Goal: Task Accomplishment & Management: Complete application form

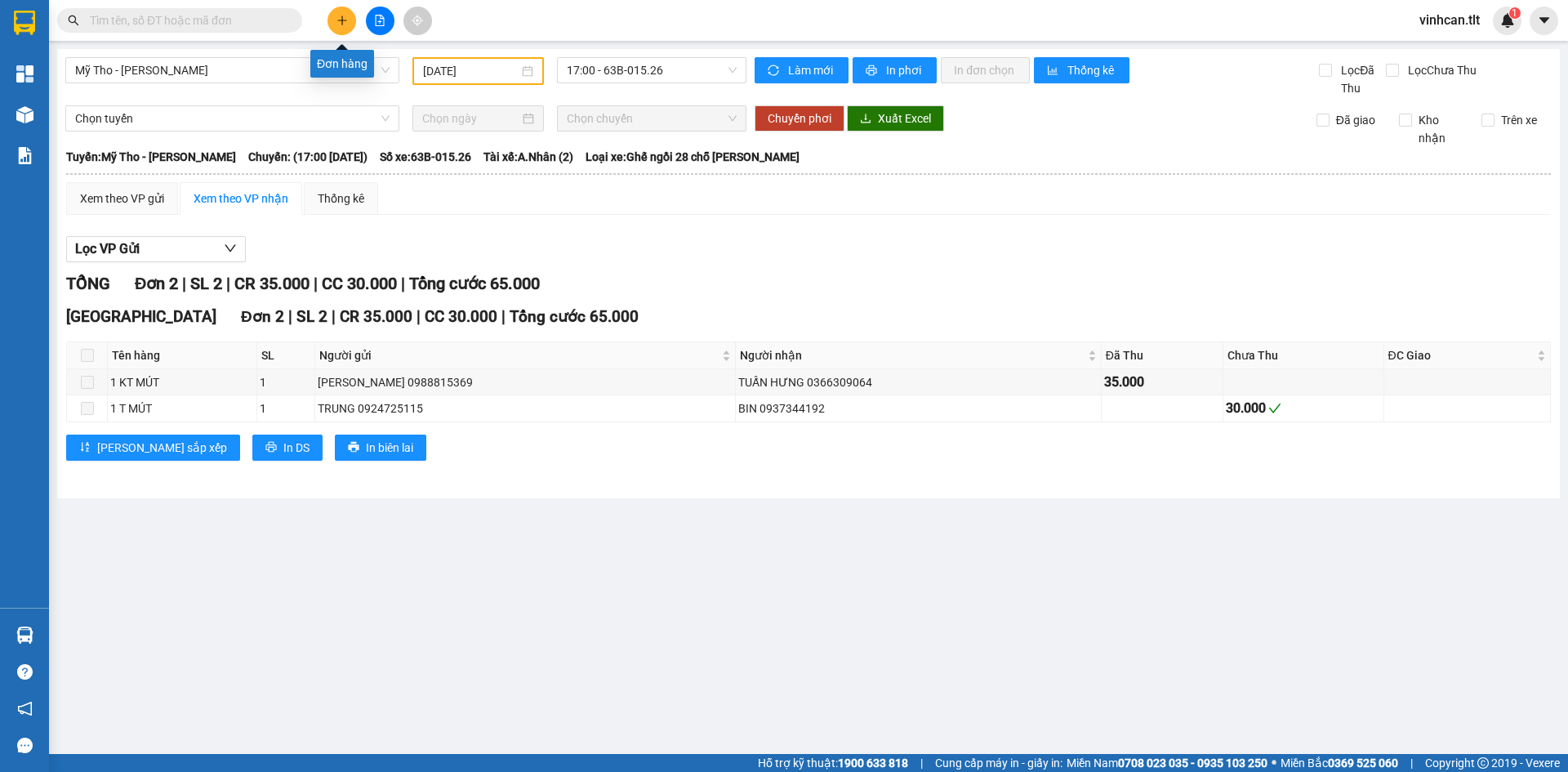
click at [341, 30] on button at bounding box center [341, 21] width 29 height 29
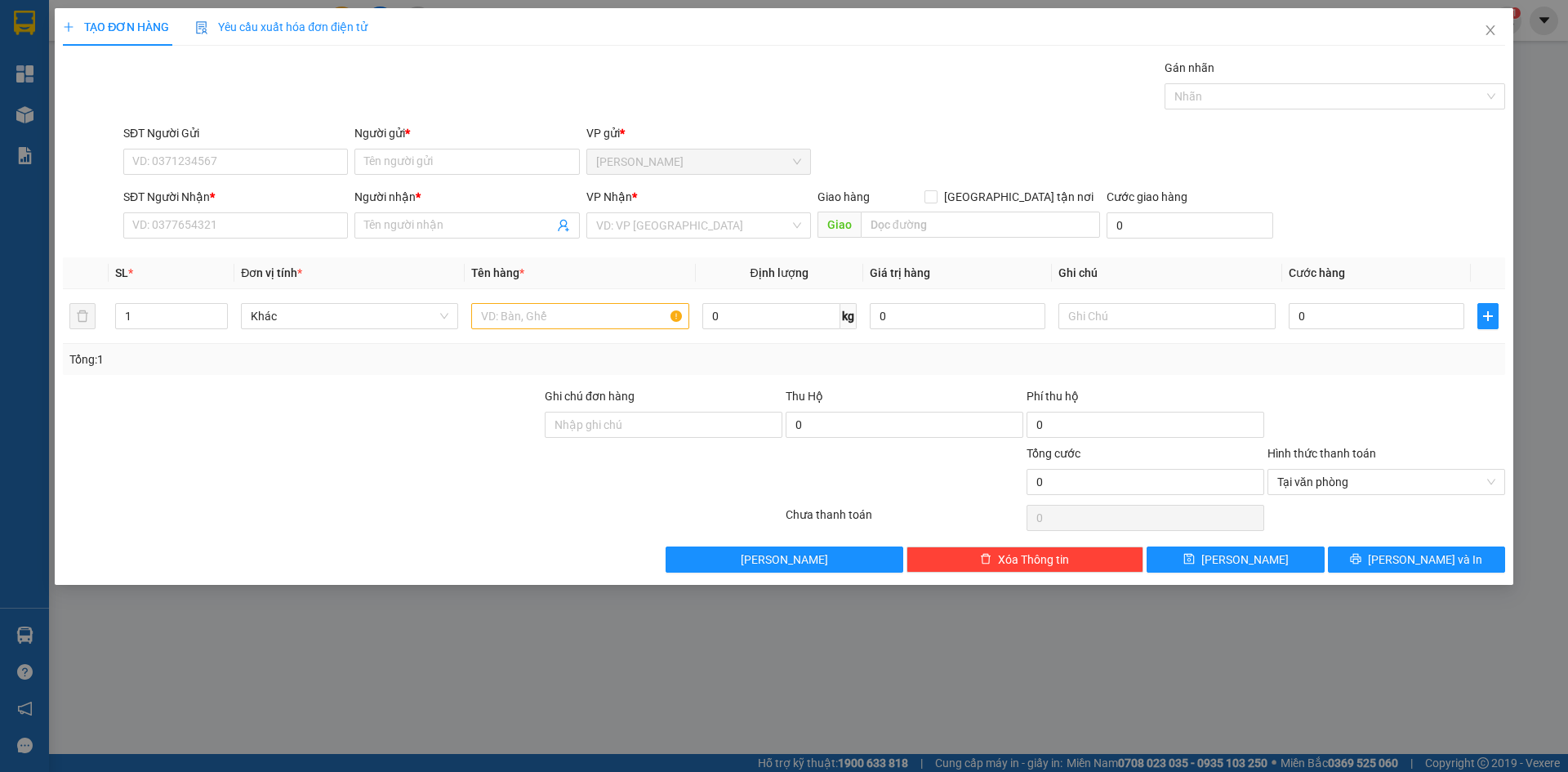
click at [153, 142] on div "SĐT Người Gửi" at bounding box center [236, 136] width 225 height 25
click at [163, 162] on input "SĐT Người Gửi" at bounding box center [236, 161] width 225 height 26
click at [171, 186] on div "0773871560 - CHINH" at bounding box center [236, 194] width 205 height 18
type input "0773871560"
type input "CHINH"
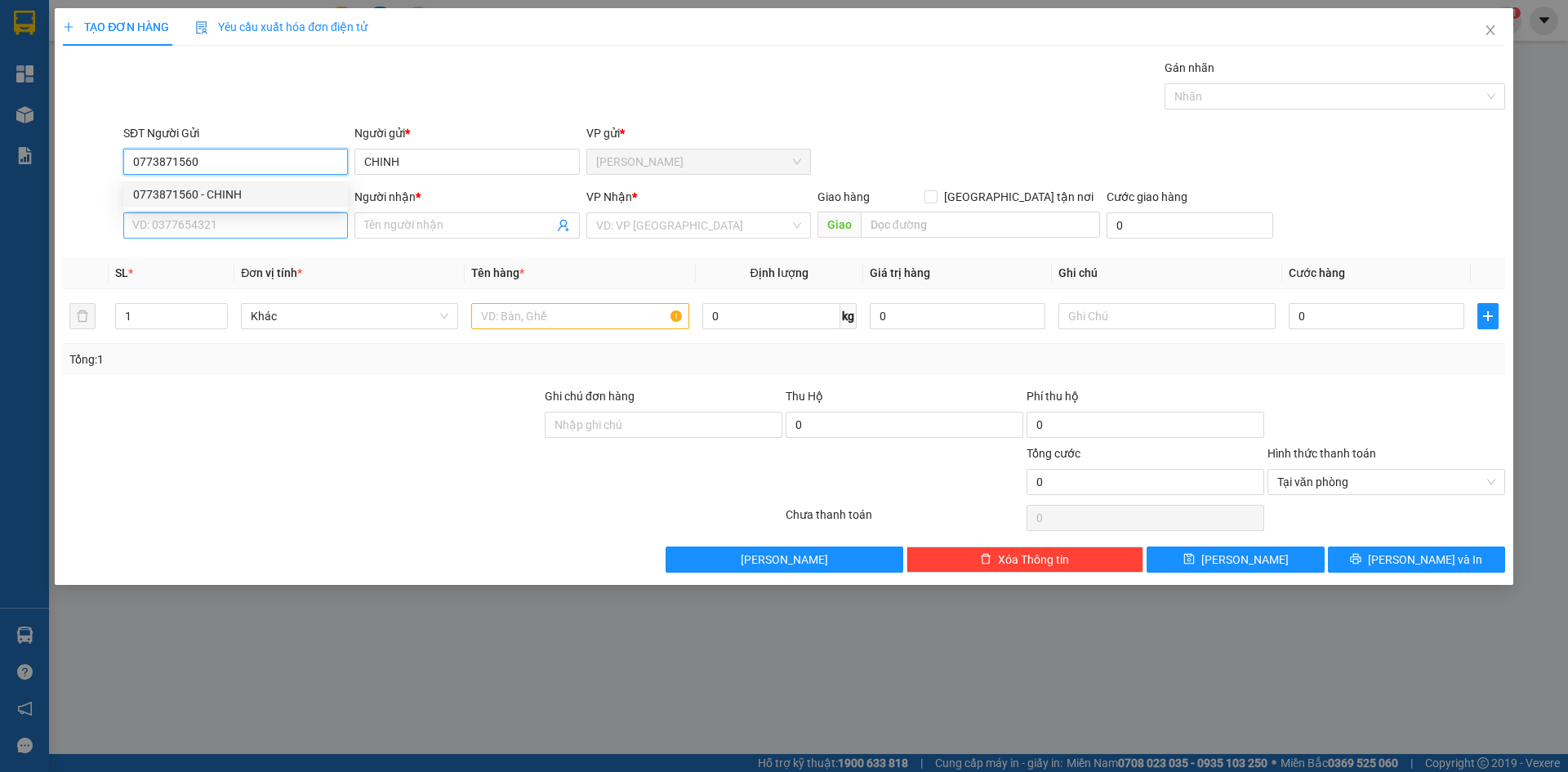
type input "0773871560"
click at [173, 212] on input "SĐT Người Nhận *" at bounding box center [236, 225] width 225 height 26
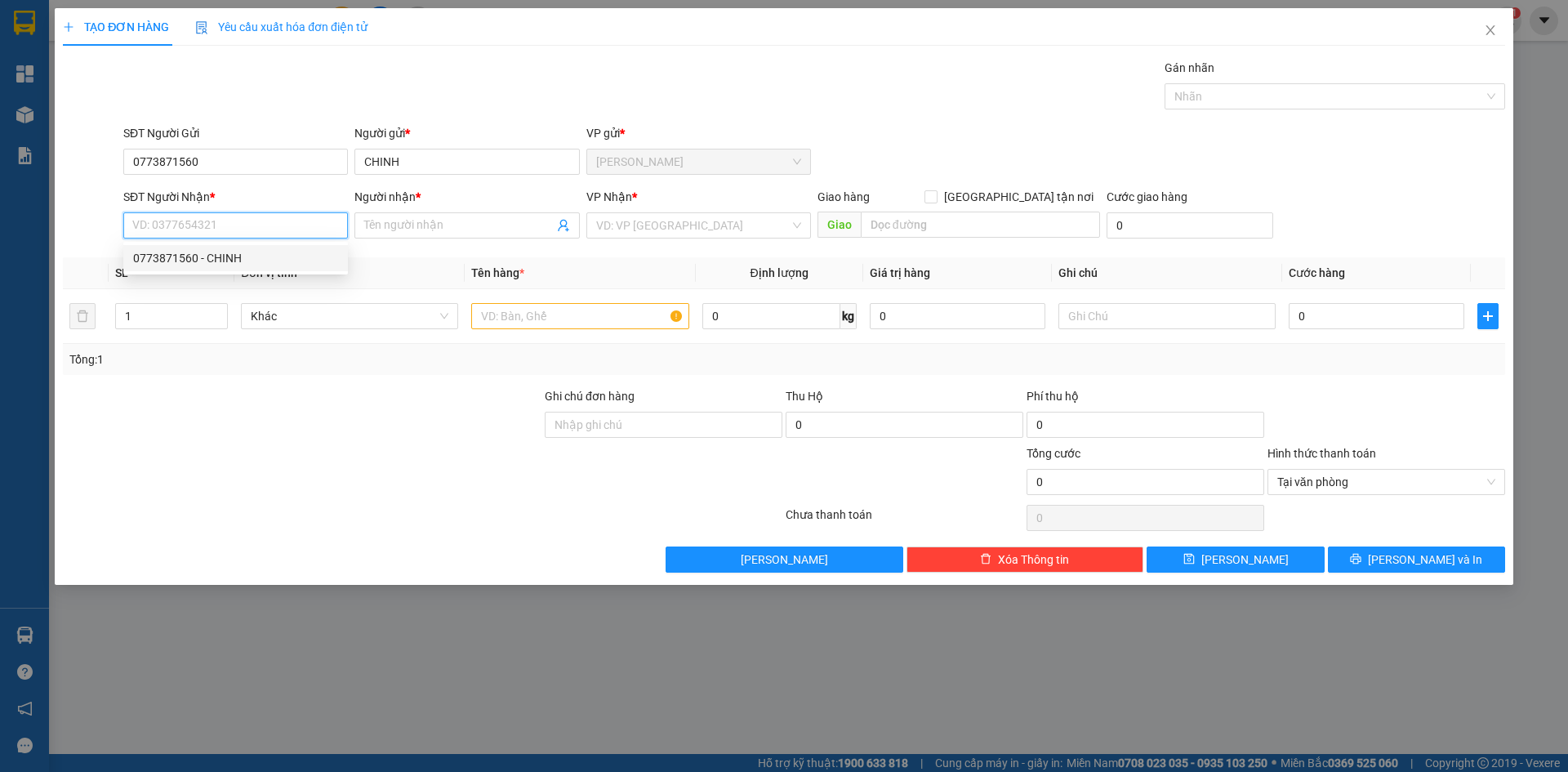
click at [186, 267] on div "0773871560 - CHINH" at bounding box center [236, 258] width 225 height 26
type input "0773871560"
type input "CHINH"
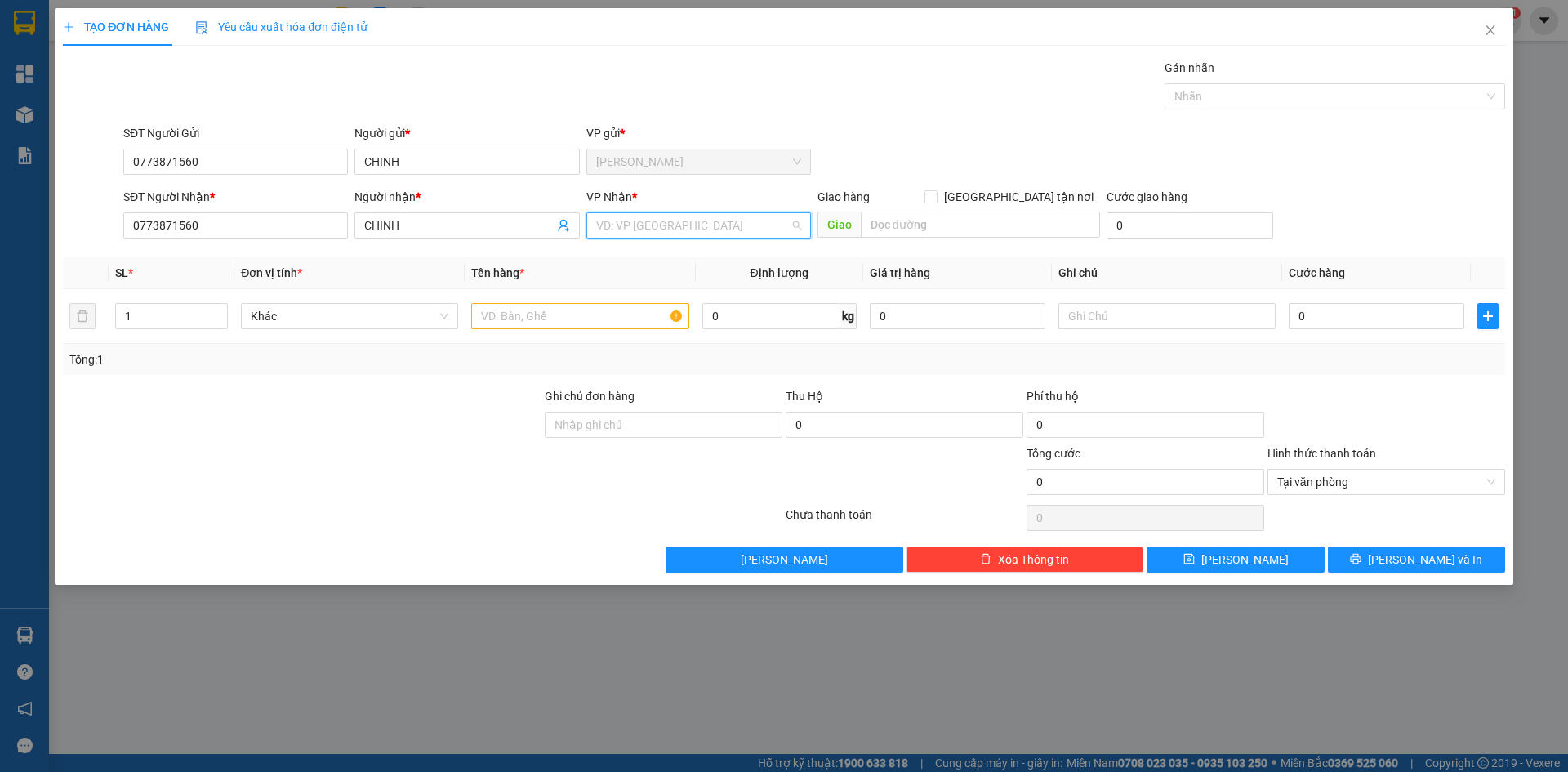
drag, startPoint x: 635, startPoint y: 218, endPoint x: 621, endPoint y: 260, distance: 44.3
click at [635, 220] on input "search" at bounding box center [692, 225] width 194 height 25
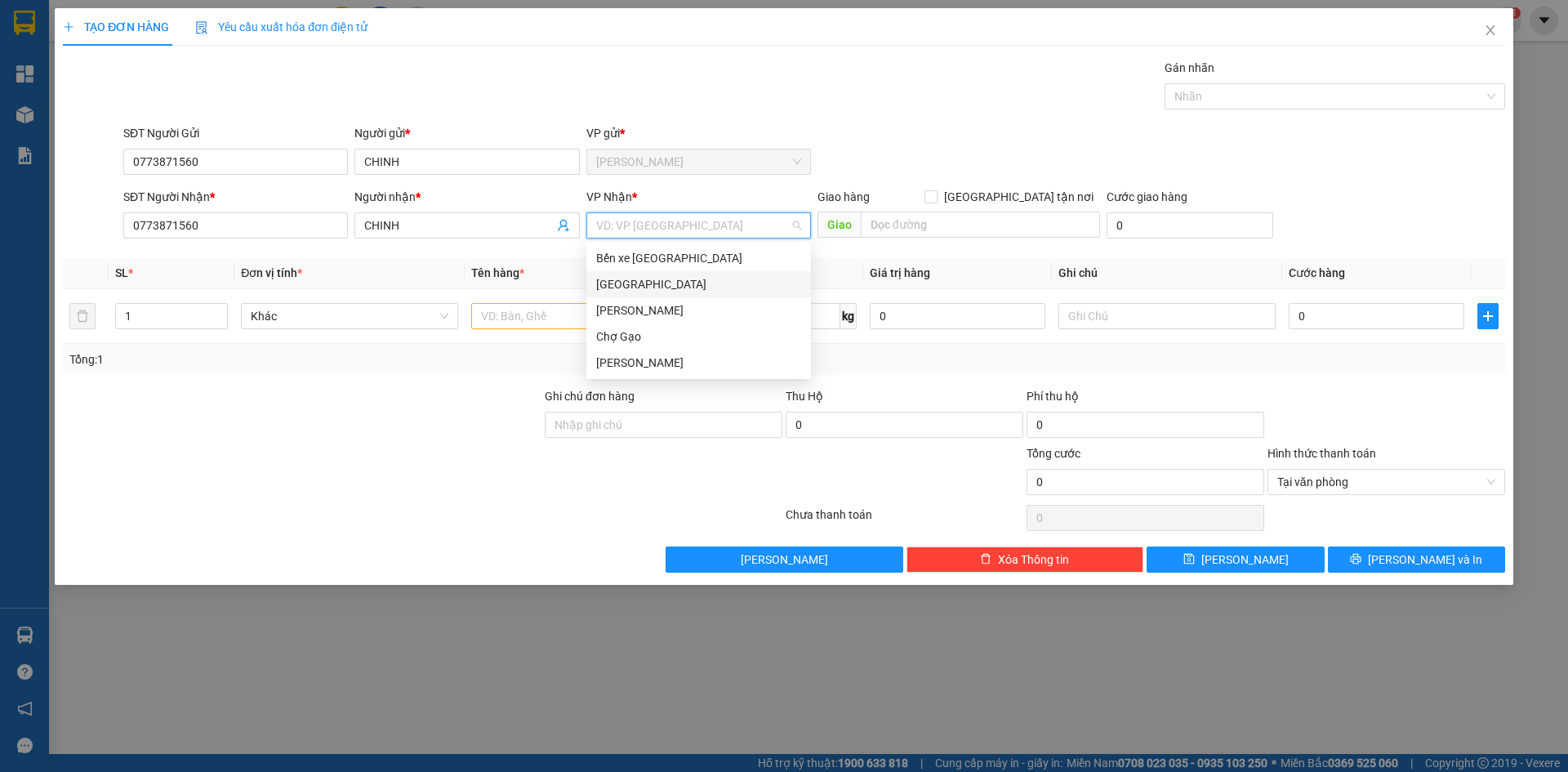
click at [610, 286] on div "[GEOGRAPHIC_DATA]" at bounding box center [698, 285] width 205 height 18
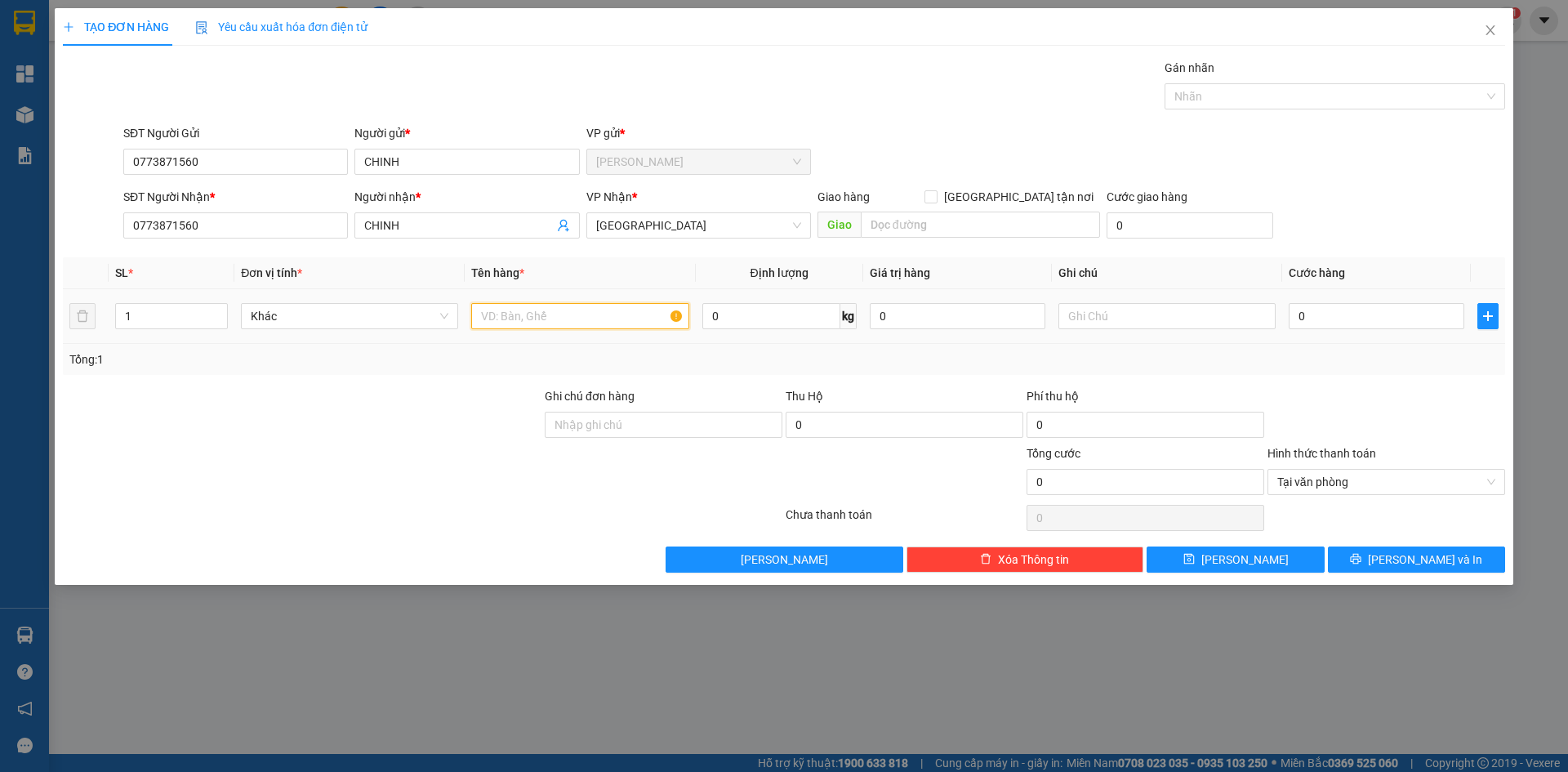
click at [506, 308] on input "text" at bounding box center [580, 316] width 217 height 26
paste input "Á"
type input "2 TNP BÁNH"
click at [1316, 321] on input "0" at bounding box center [1377, 316] width 176 height 26
type input "7"
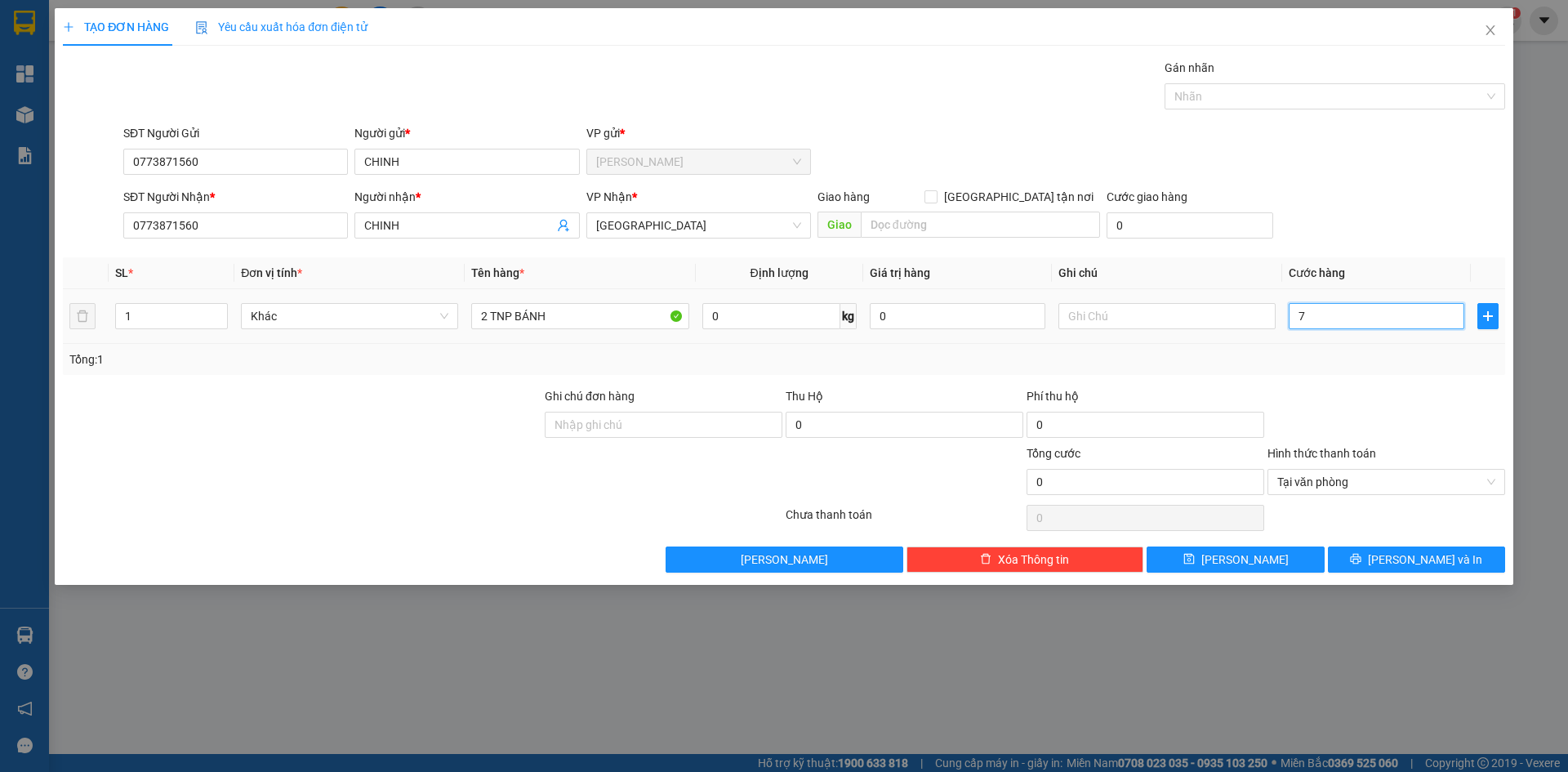
type input "7"
type input "70"
type input "70.000"
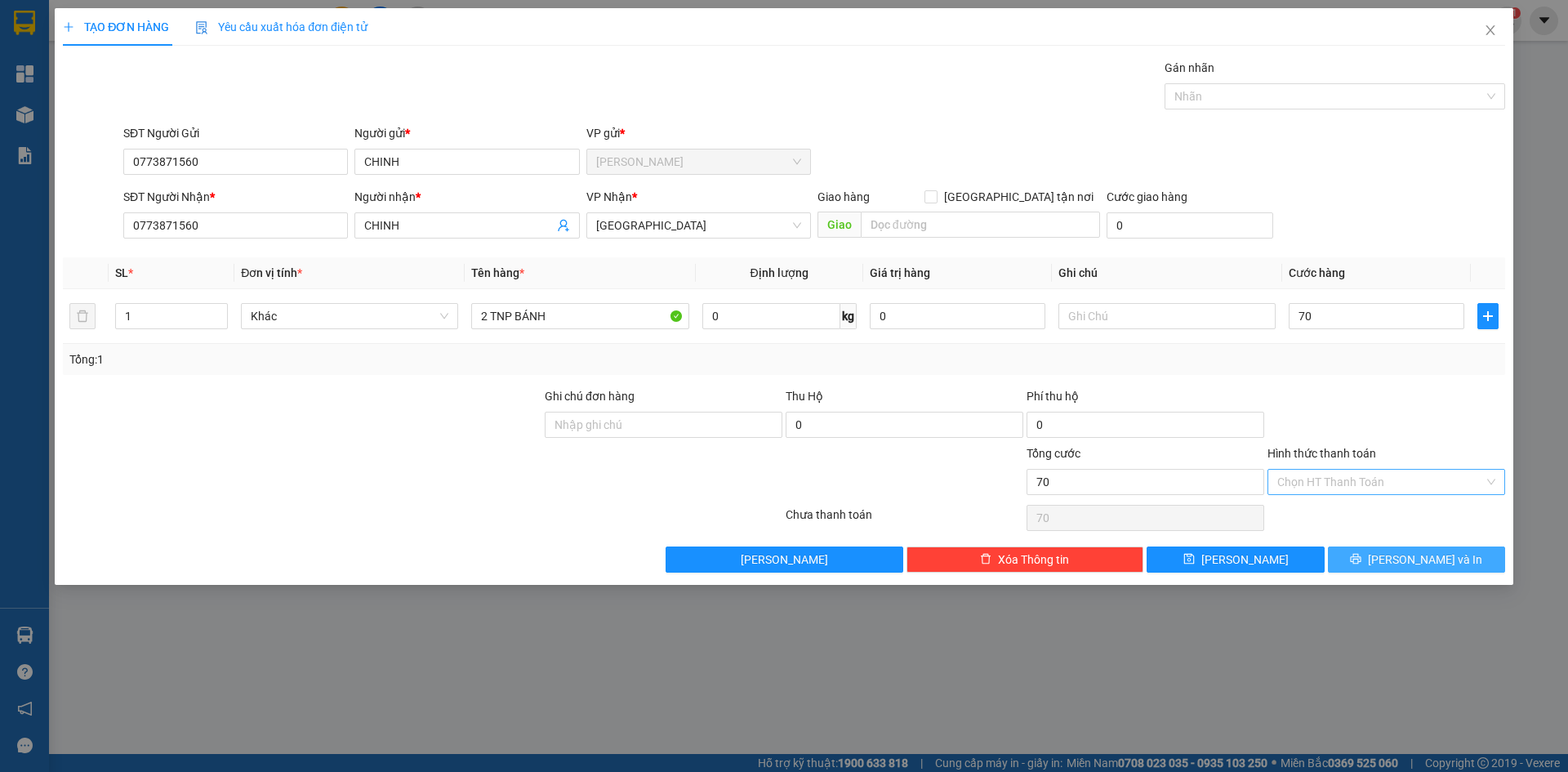
type input "70.000"
click at [1449, 562] on button "[PERSON_NAME] và In" at bounding box center [1417, 559] width 177 height 26
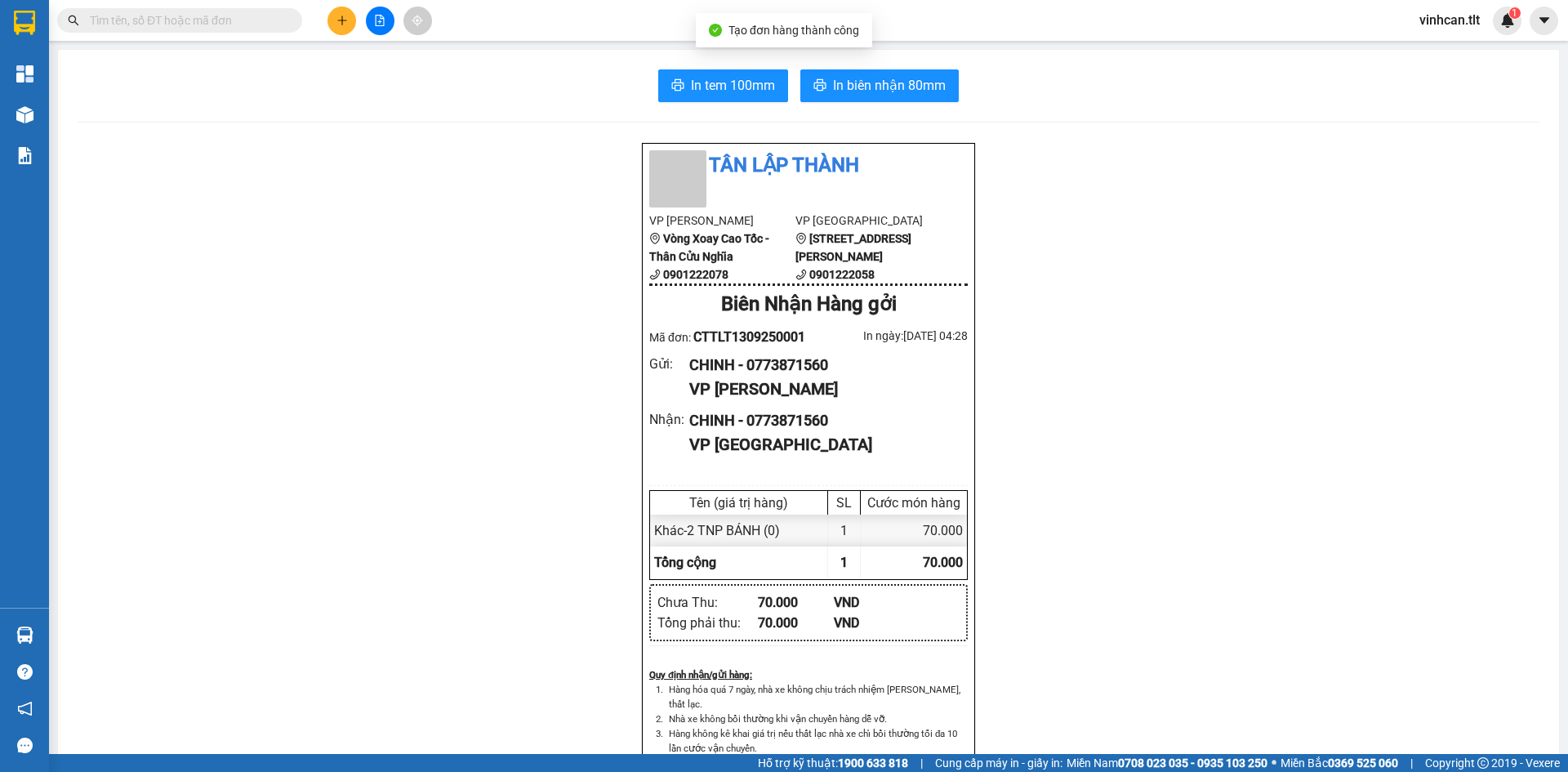
click at [723, 68] on div "In tem 100mm In biên nhận 80mm Tân Lập Thành VP Cao Tốc Vòng Xoay Cao Tốc - Thâ…" at bounding box center [808, 710] width 1501 height 1321
click at [728, 86] on span "In tem 100mm" at bounding box center [733, 86] width 85 height 21
click at [338, 24] on icon "plus" at bounding box center [341, 20] width 11 height 11
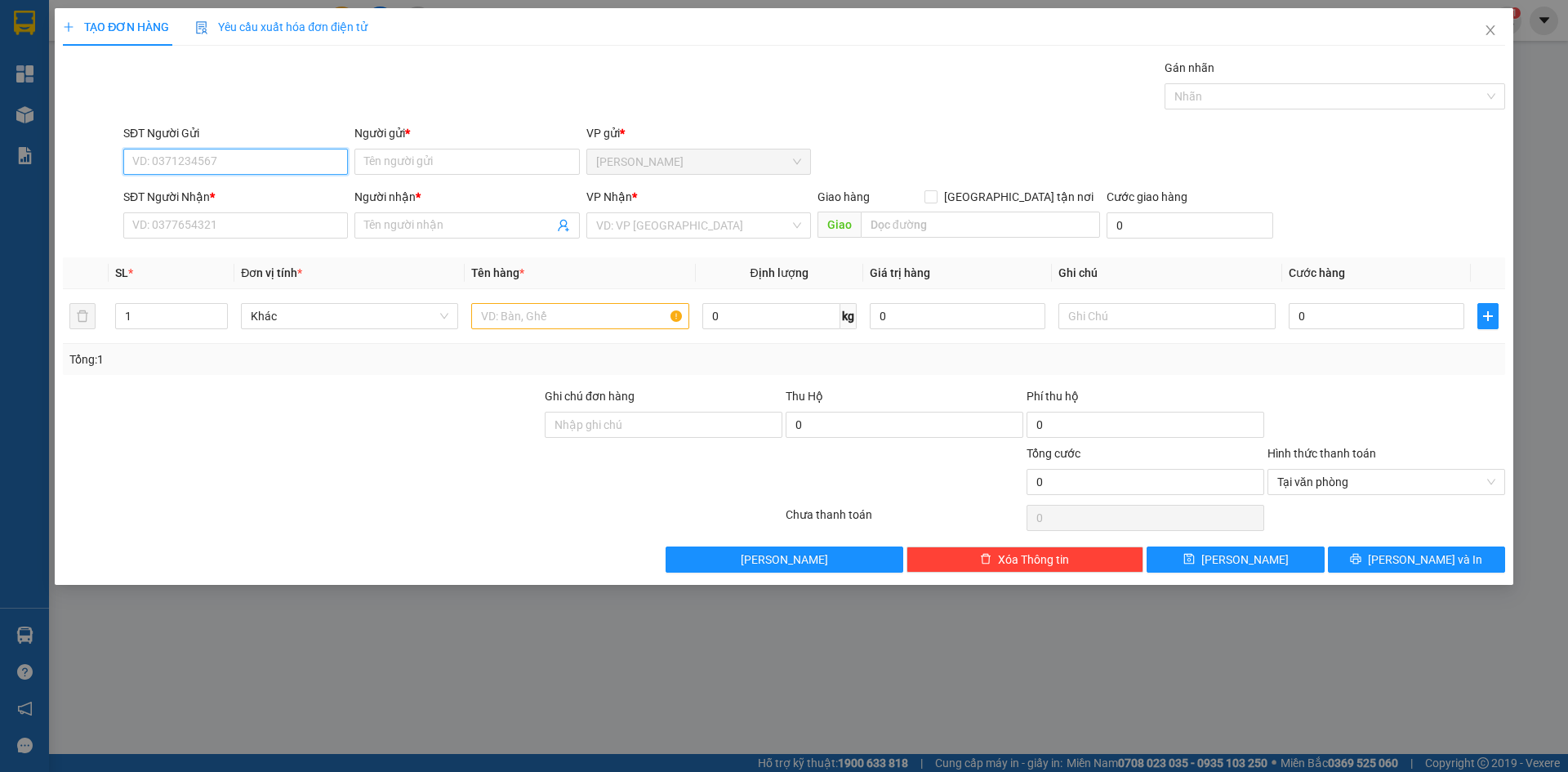
click at [246, 165] on input "SĐT Người Gửi" at bounding box center [236, 161] width 225 height 26
click at [247, 198] on div "0773871560 - CHINH" at bounding box center [236, 194] width 205 height 18
type input "0773871560"
type input "CHINH"
type input "0773871560"
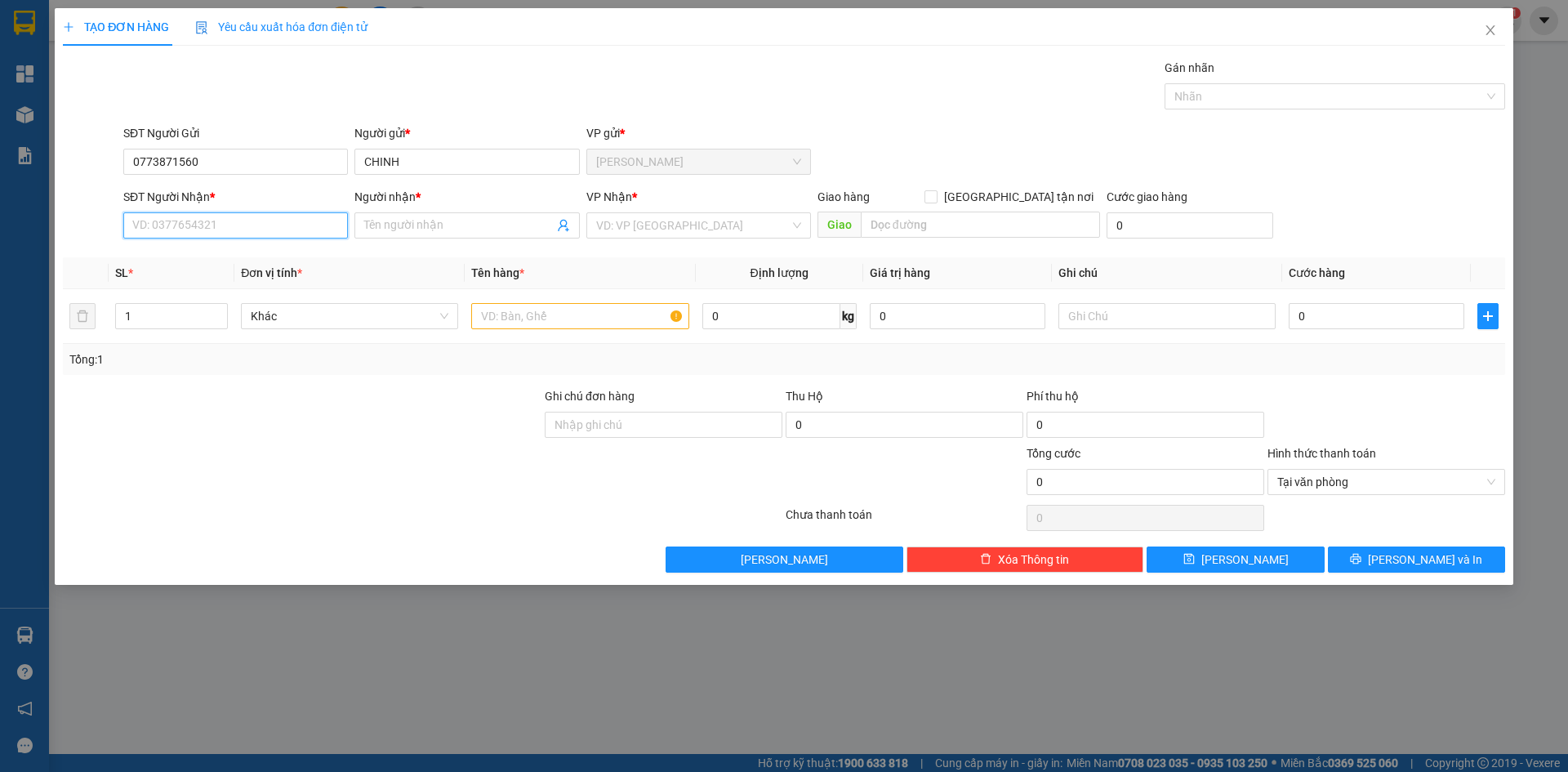
click at [224, 222] on input "SĐT Người Nhận *" at bounding box center [236, 225] width 225 height 26
click at [222, 257] on div "0773871560 - CHINH" at bounding box center [236, 258] width 205 height 18
type input "0773871560"
type input "CHINH"
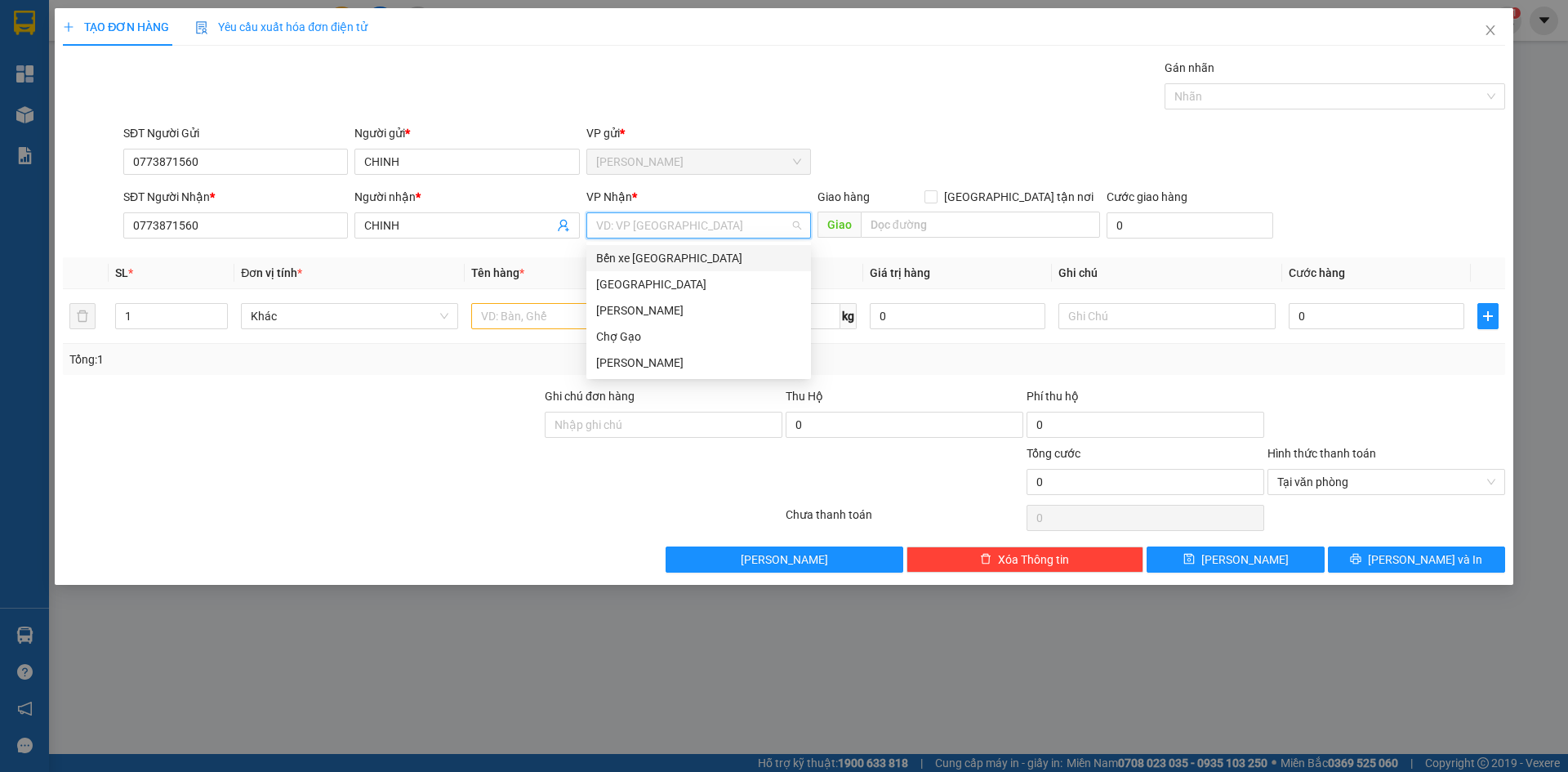
click at [632, 226] on input "search" at bounding box center [692, 225] width 194 height 25
click at [641, 285] on div "[GEOGRAPHIC_DATA]" at bounding box center [698, 285] width 205 height 18
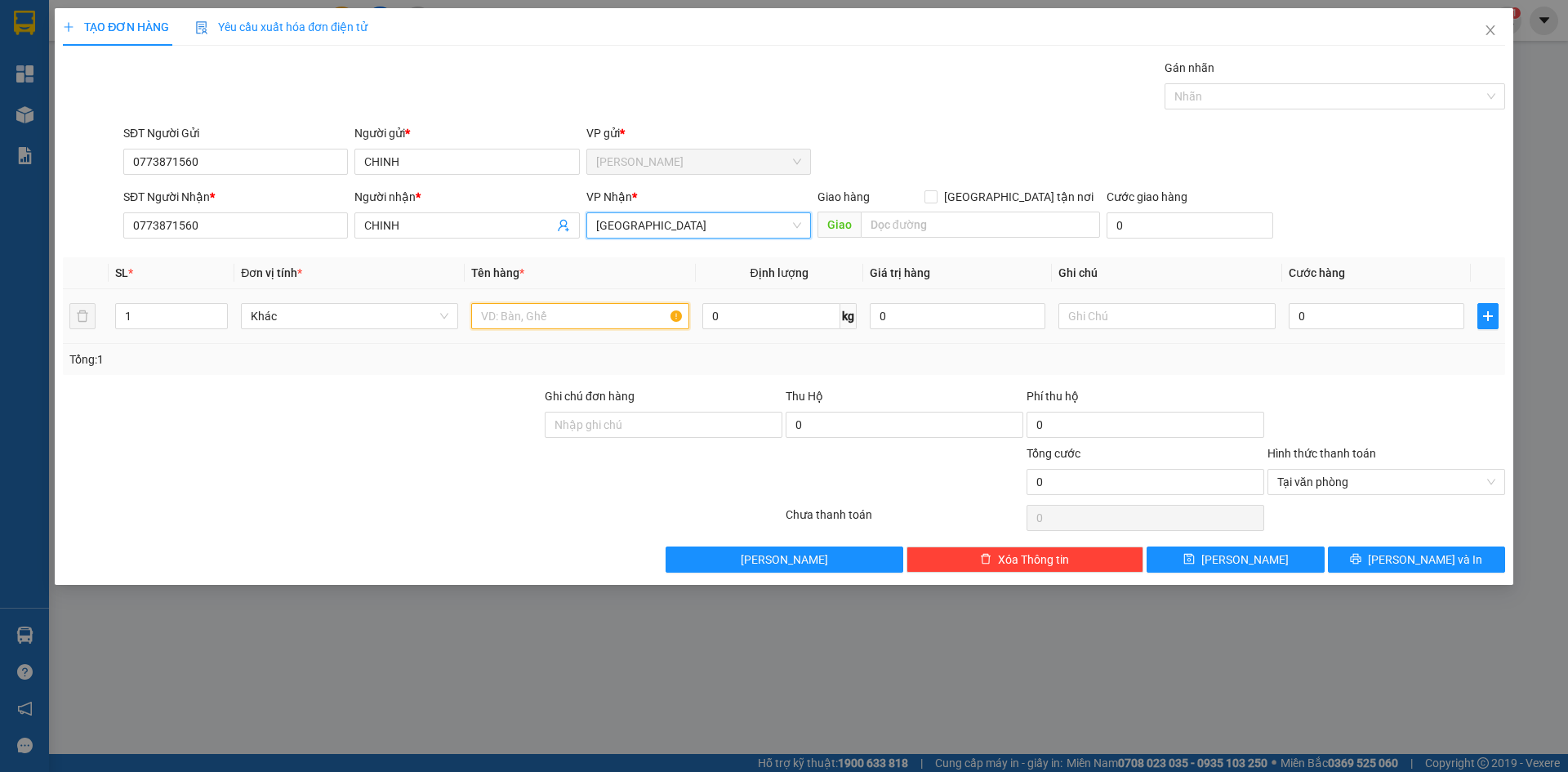
click at [545, 304] on input "text" at bounding box center [580, 316] width 217 height 26
paste input "Á"
type input "1 TNP BÁNH"
click at [1334, 320] on input "0" at bounding box center [1377, 316] width 176 height 26
type input "4"
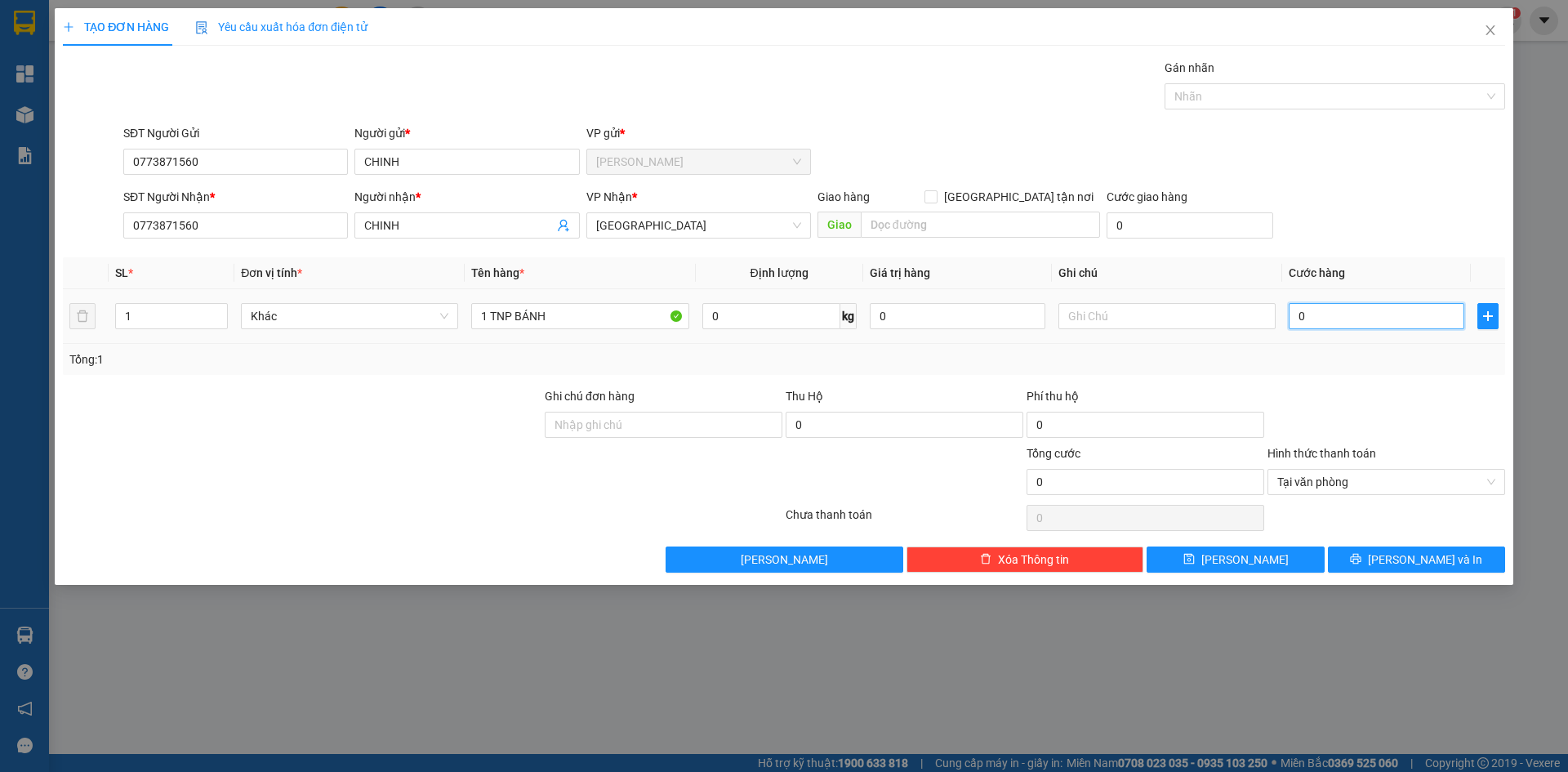
type input "4"
type input "40"
type input "40.000"
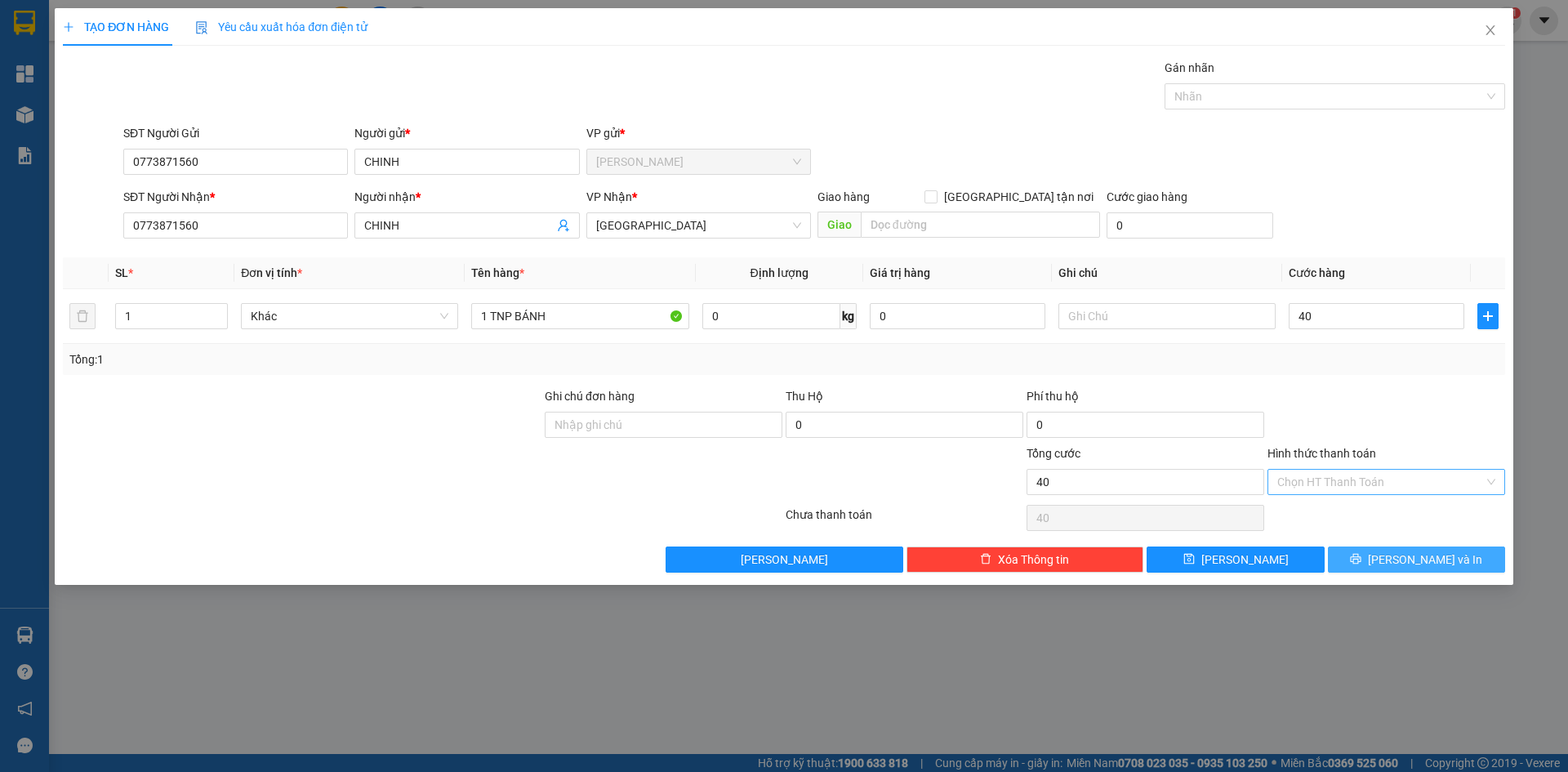
type input "40.000"
click at [1467, 563] on button "[PERSON_NAME] và In" at bounding box center [1417, 559] width 177 height 26
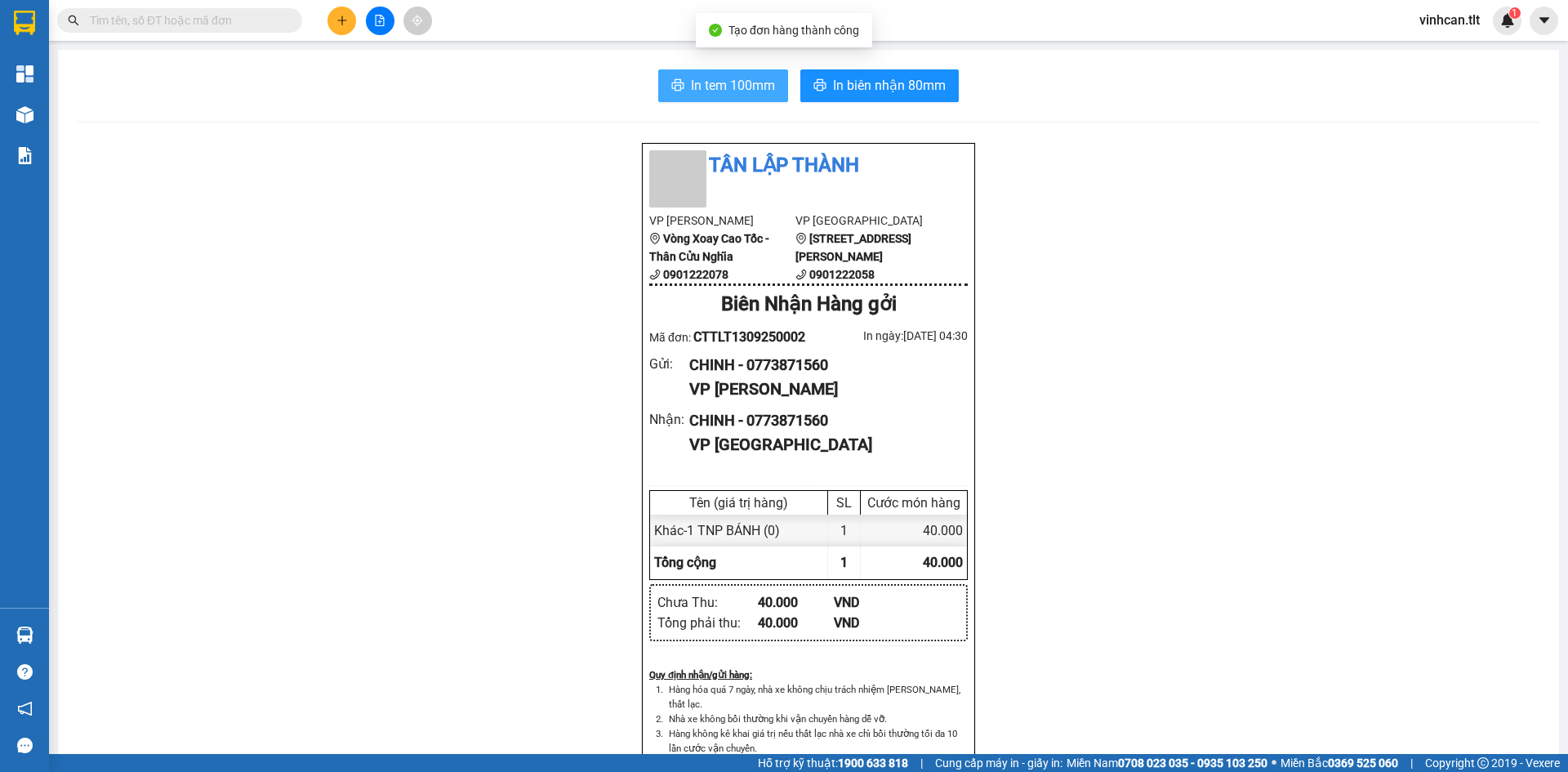
click at [715, 95] on span "In tem 100mm" at bounding box center [733, 86] width 85 height 21
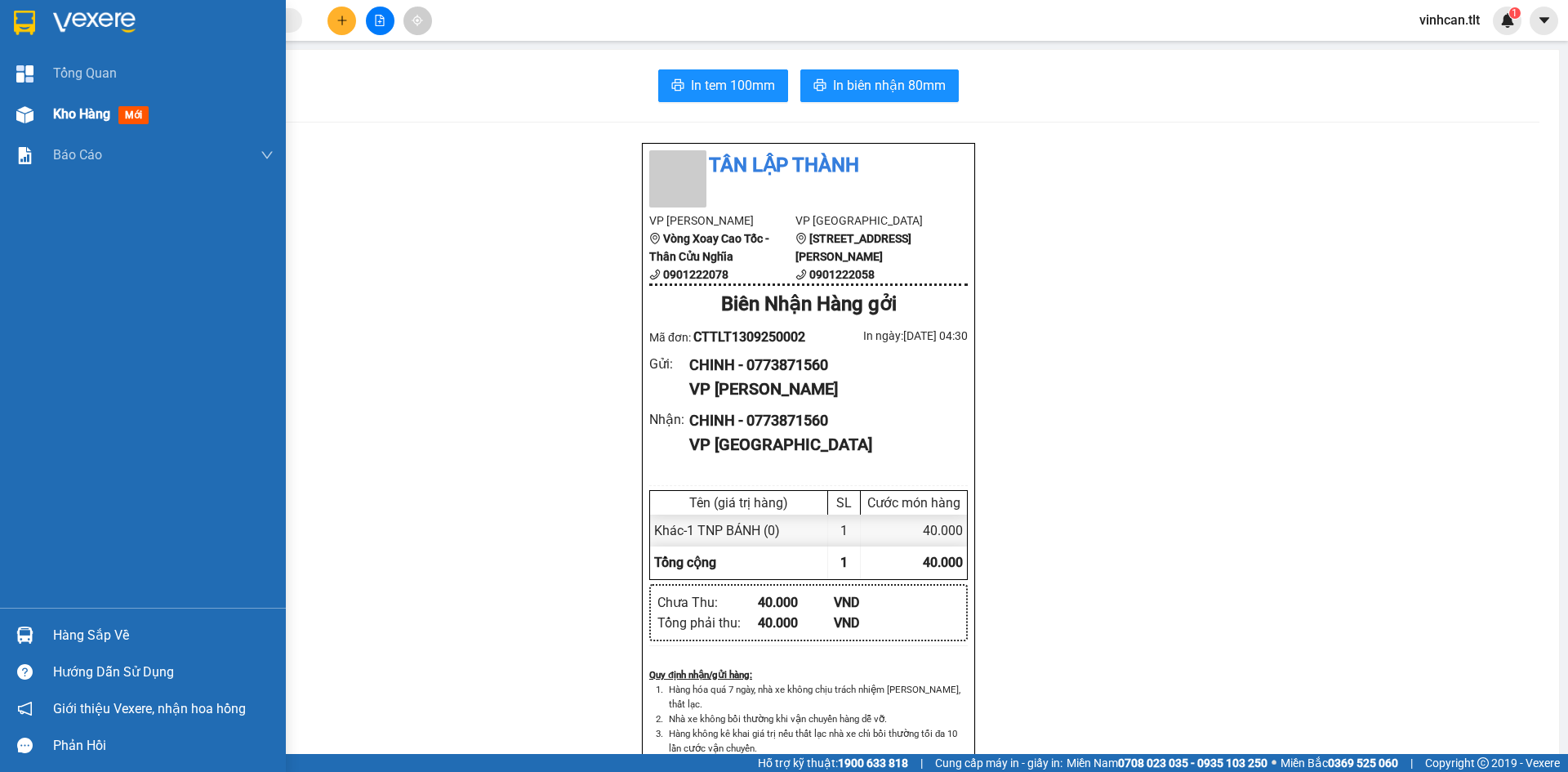
click at [82, 122] on div "Kho hàng mới" at bounding box center [103, 113] width 102 height 21
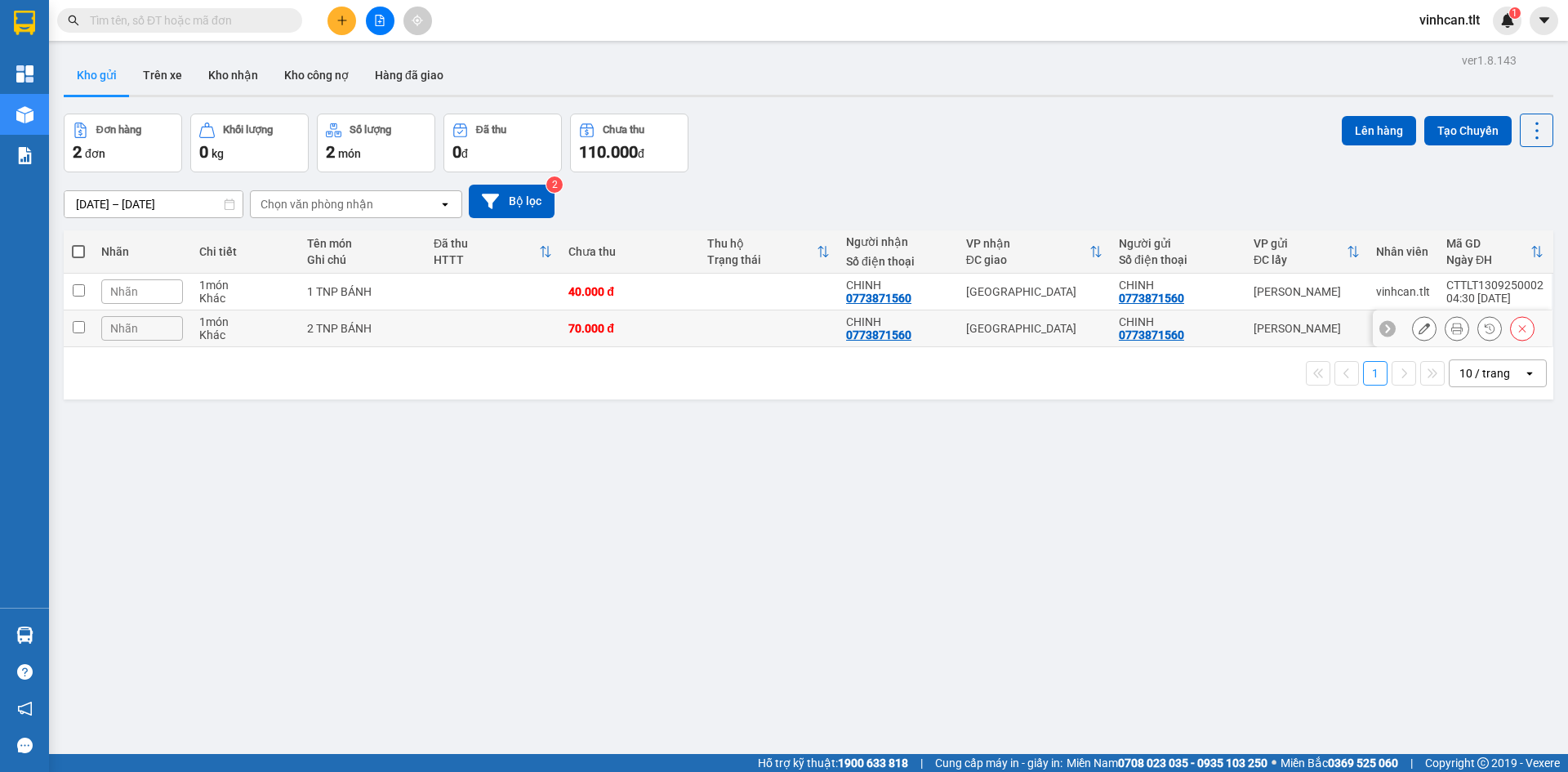
click at [448, 326] on td at bounding box center [492, 328] width 134 height 37
checkbox input "true"
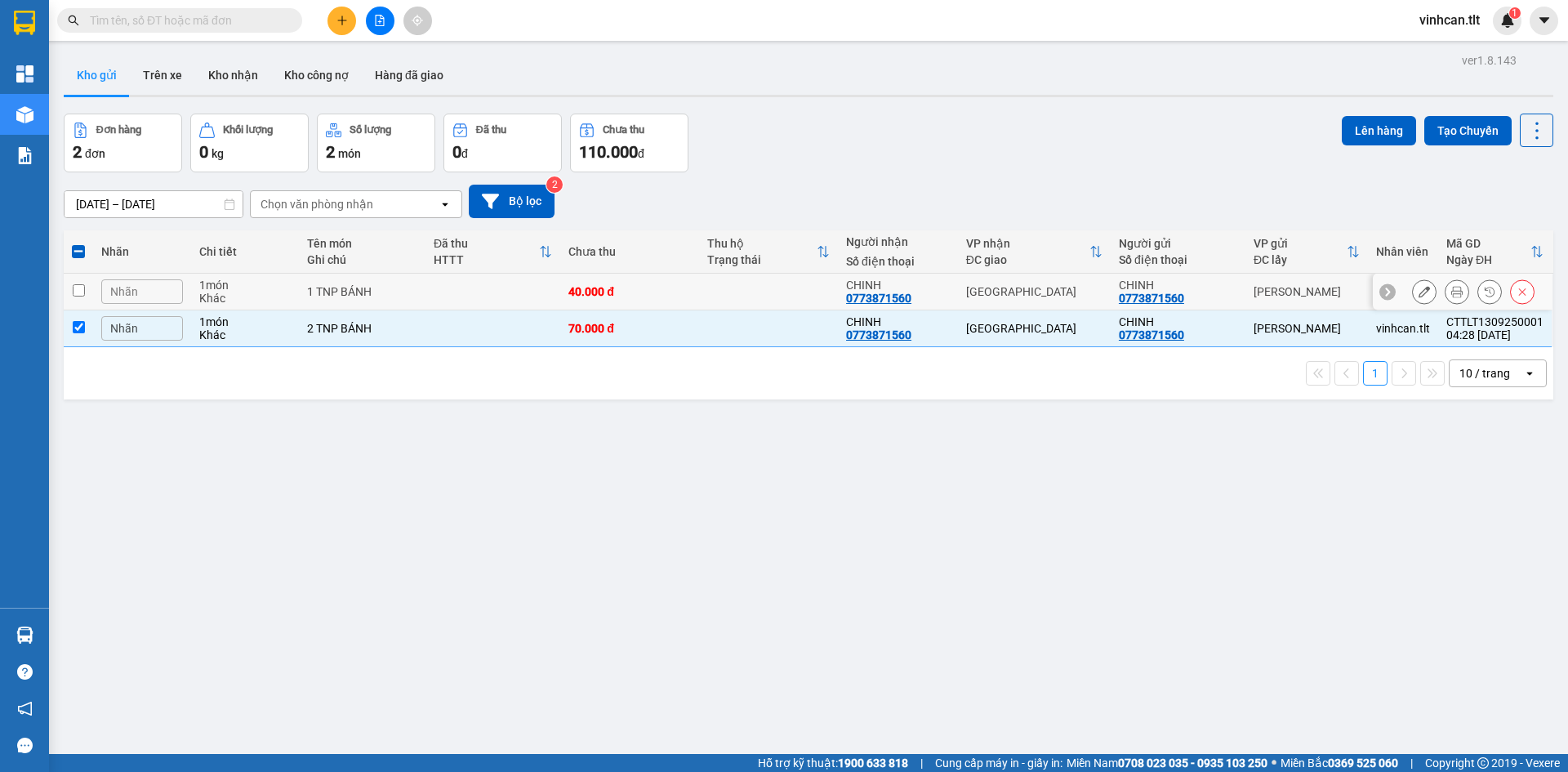
click at [456, 293] on td at bounding box center [492, 291] width 134 height 37
checkbox input "true"
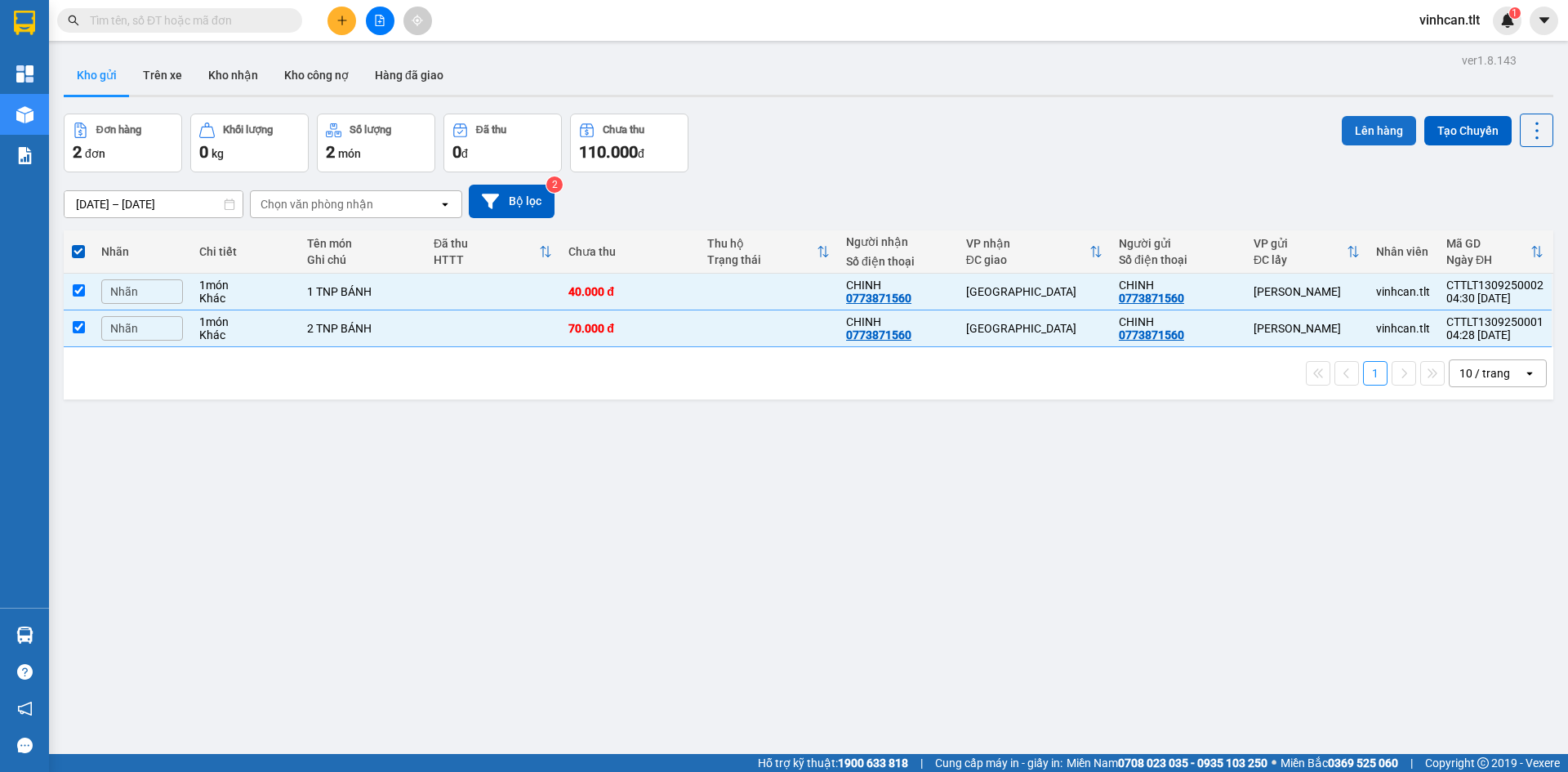
click at [1342, 136] on button "Lên hàng" at bounding box center [1379, 131] width 75 height 30
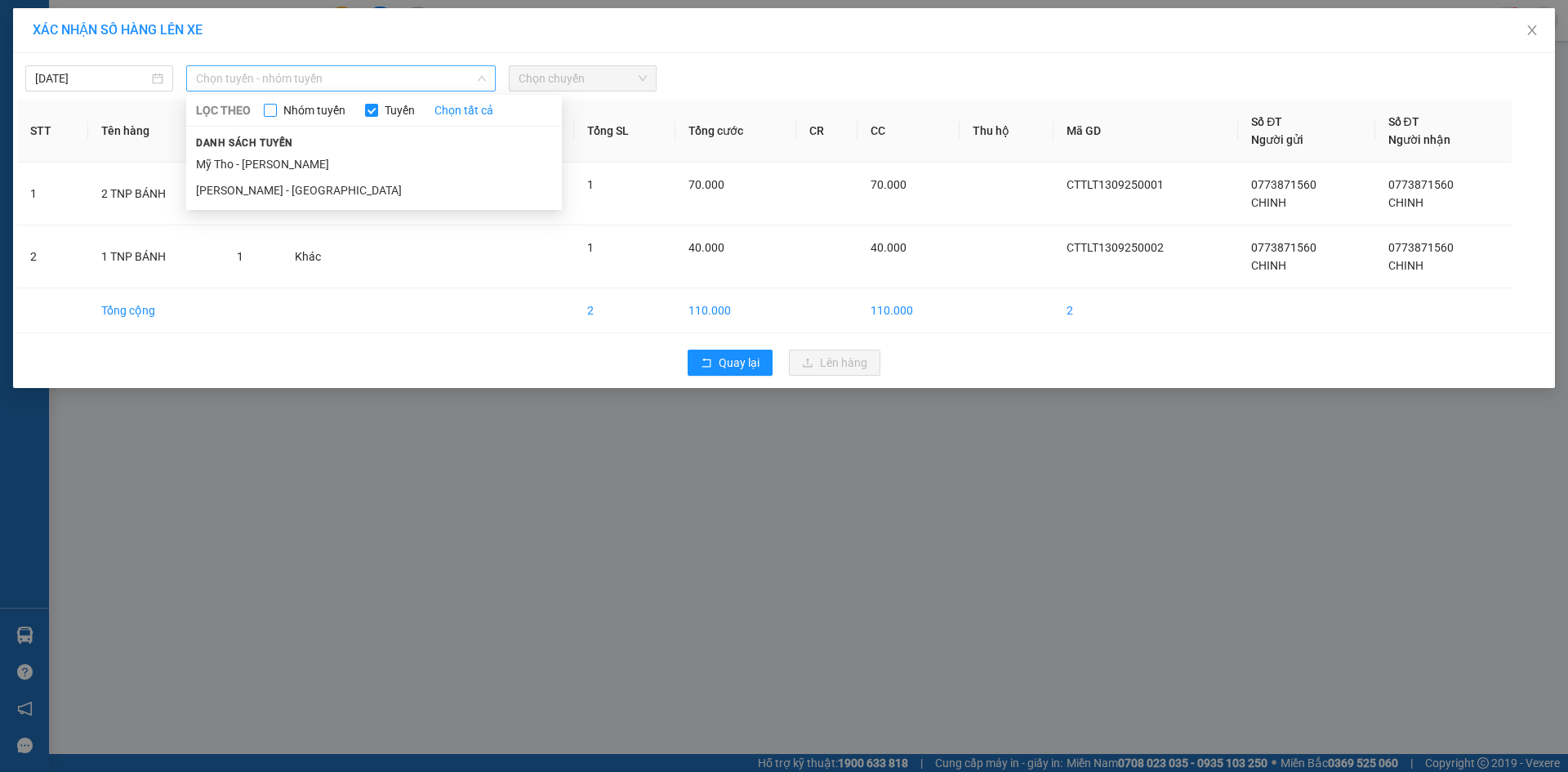
drag, startPoint x: 324, startPoint y: 75, endPoint x: 307, endPoint y: 117, distance: 45.3
click at [323, 76] on span "Chọn tuyến - nhóm tuyến" at bounding box center [340, 78] width 290 height 25
click at [284, 166] on li "Mỹ Tho - [PERSON_NAME]" at bounding box center [374, 164] width 376 height 26
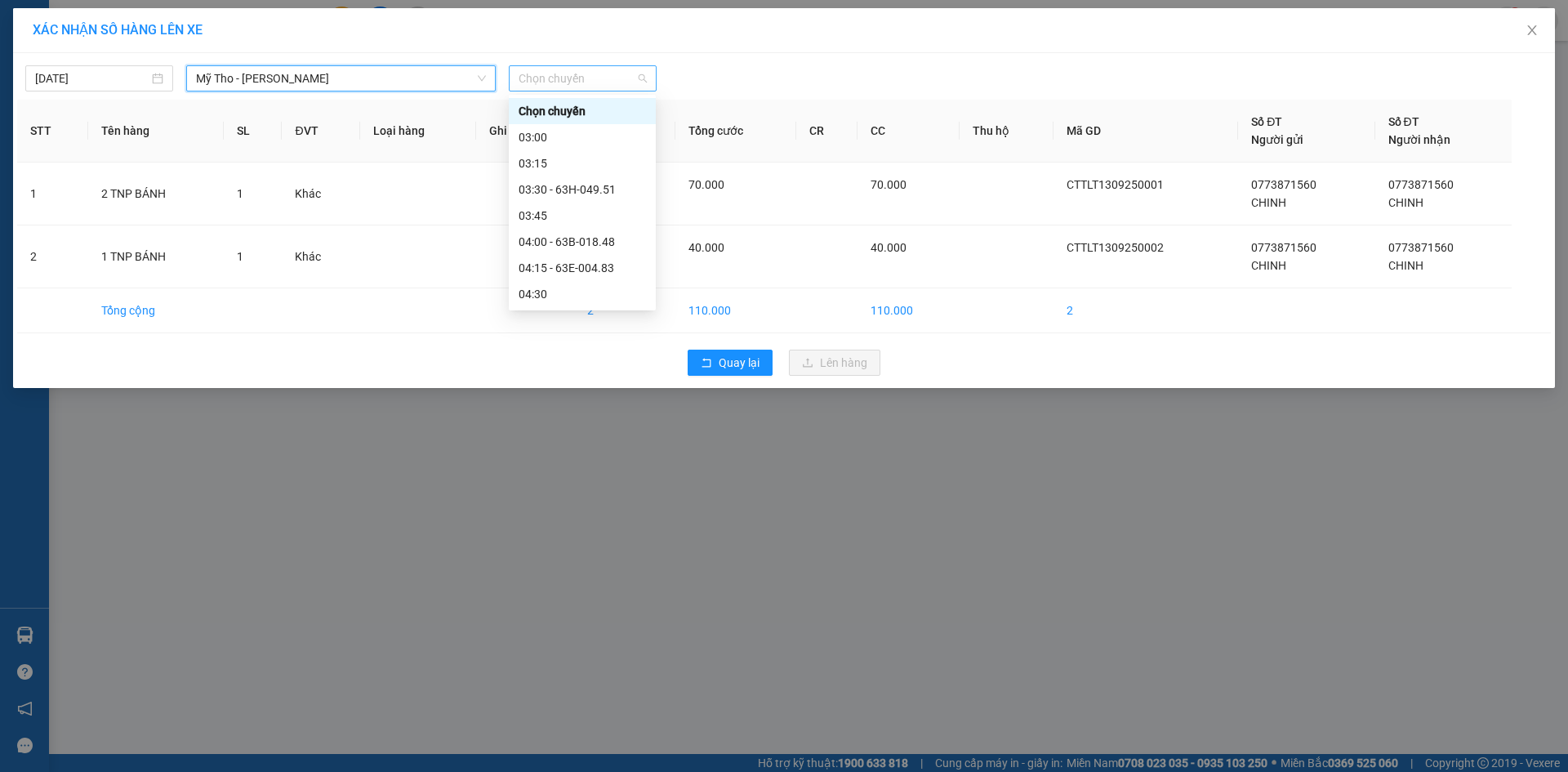
click at [568, 79] on span "Chọn chuyến" at bounding box center [582, 78] width 128 height 25
click at [583, 266] on div "04:15 - 63E-004.83" at bounding box center [582, 268] width 127 height 18
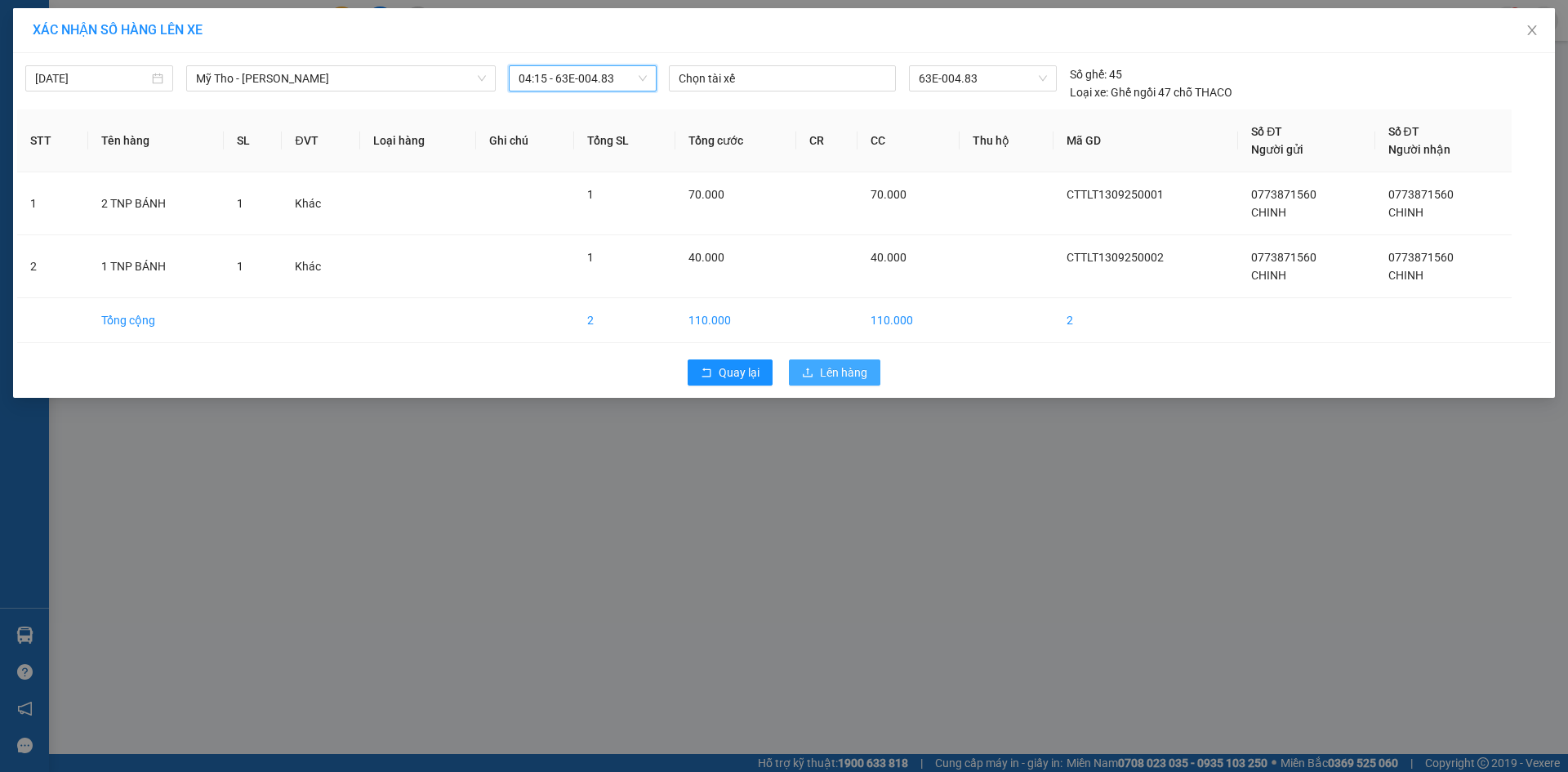
click at [823, 372] on span "Lên hàng" at bounding box center [844, 372] width 48 height 18
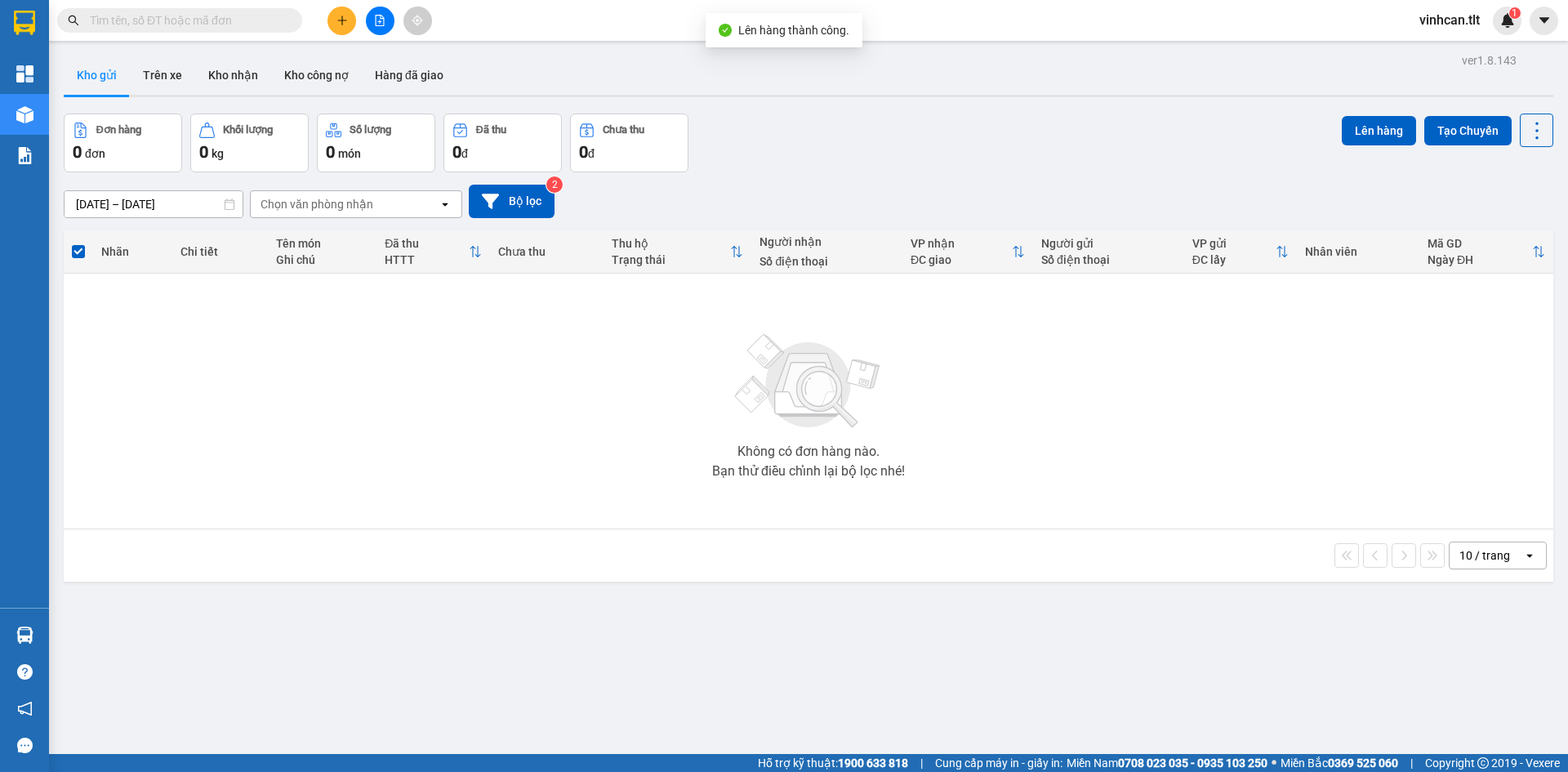
click at [377, 13] on button at bounding box center [380, 21] width 29 height 29
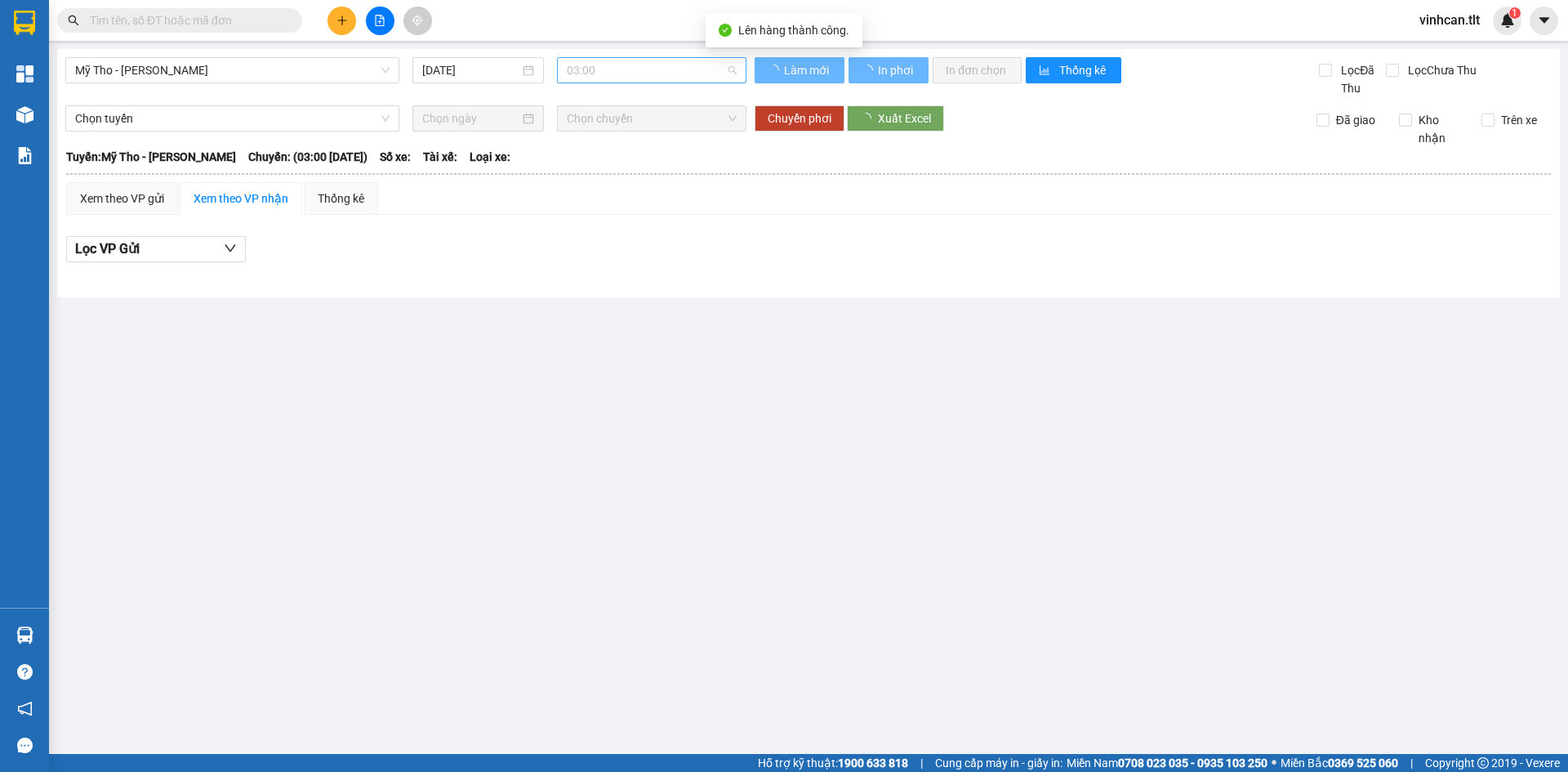
click at [582, 83] on div "03:00" at bounding box center [652, 70] width 189 height 26
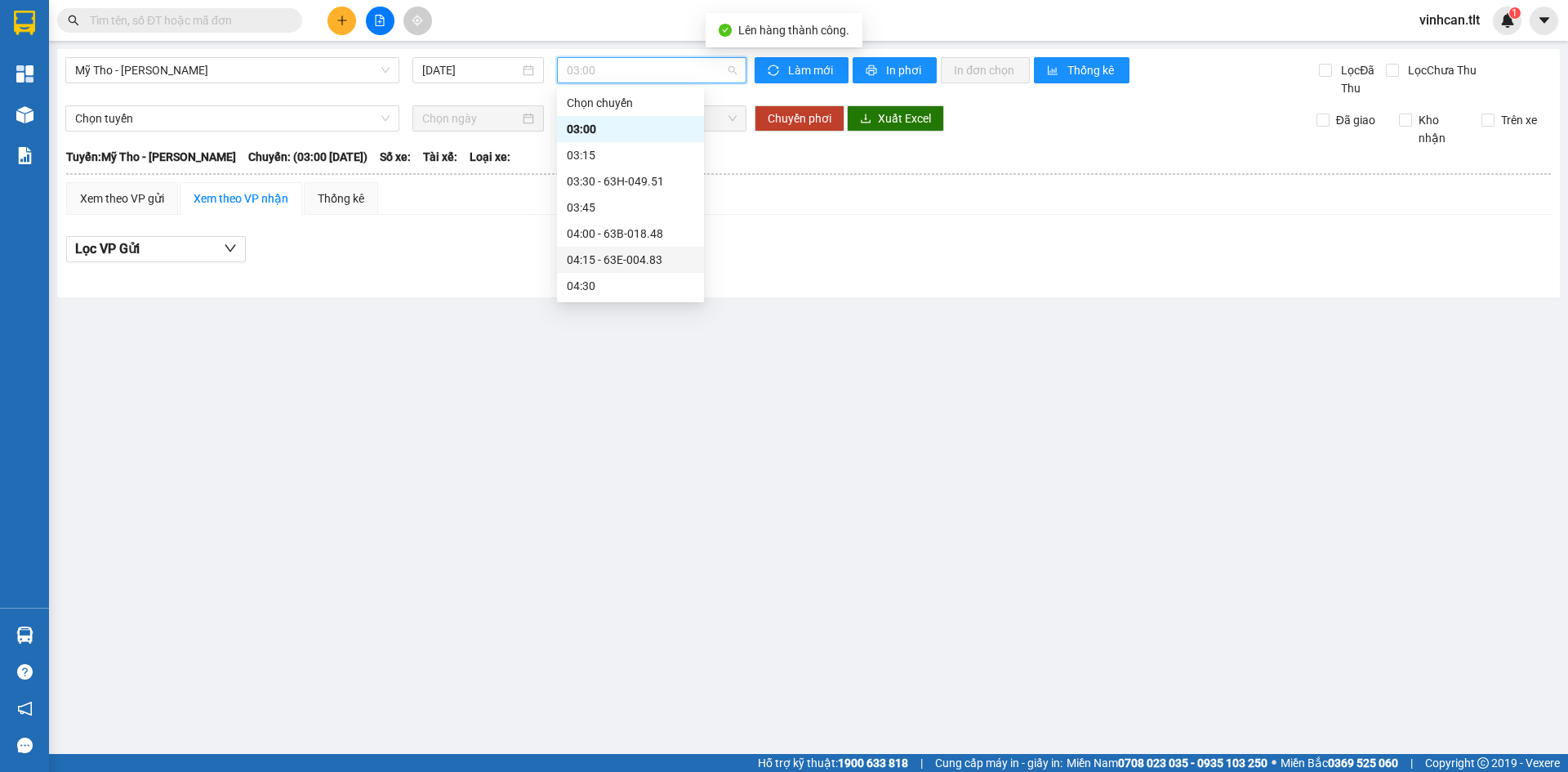
click at [609, 257] on div "04:15 - 63E-004.83" at bounding box center [631, 260] width 127 height 18
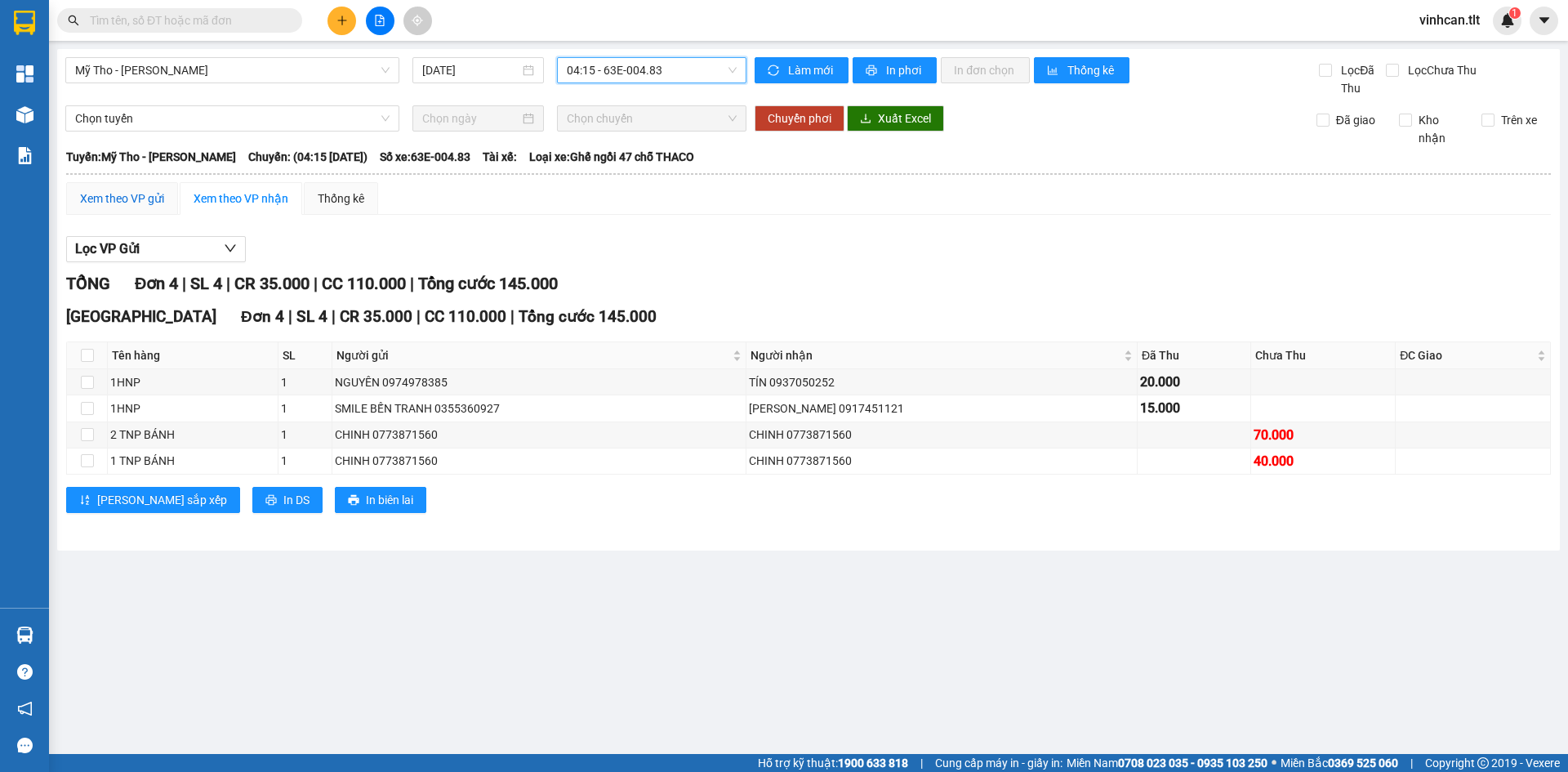
click at [129, 203] on div "Xem theo VP gửi" at bounding box center [121, 198] width 85 height 18
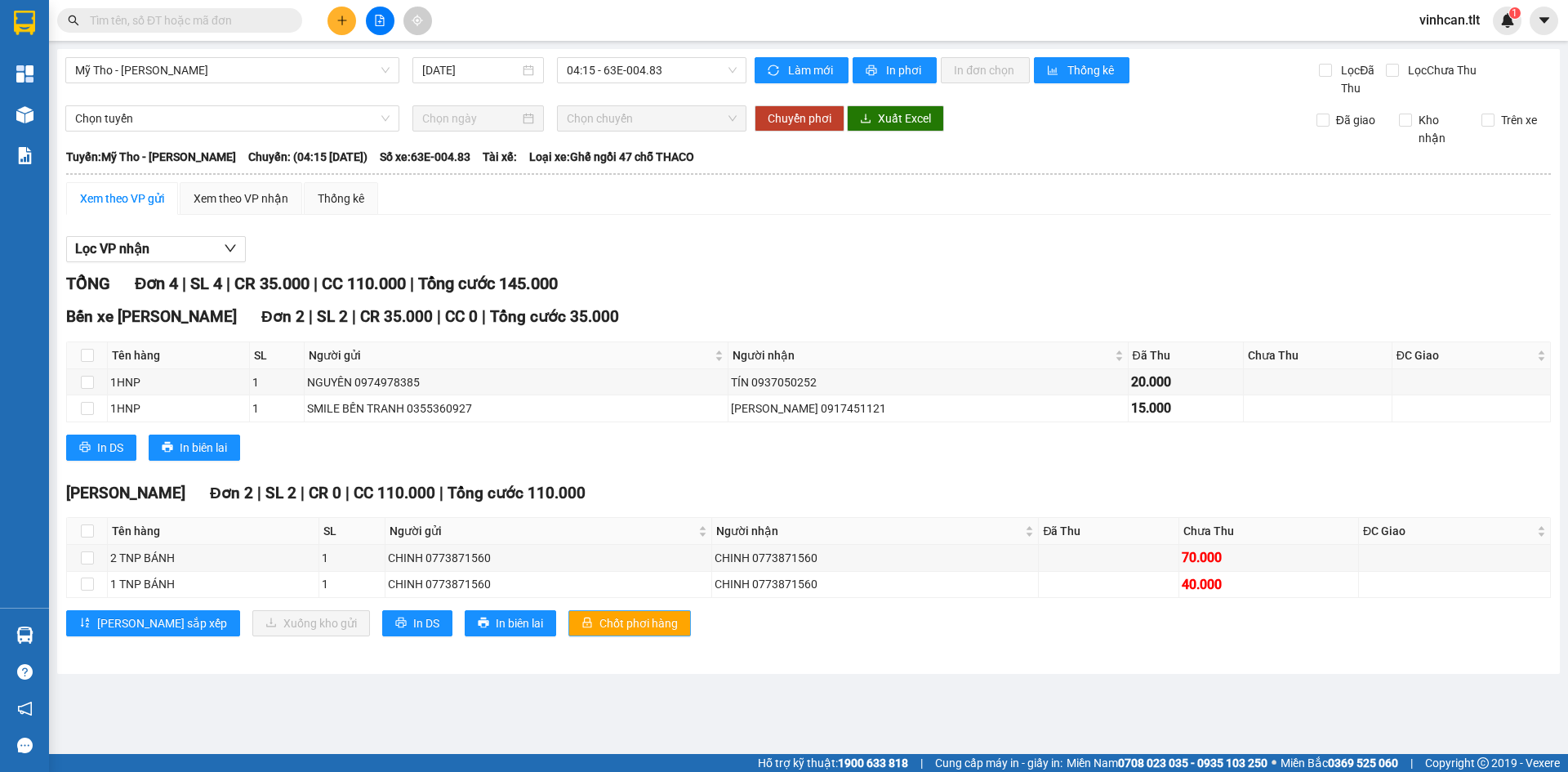
click at [600, 625] on span "Chốt phơi hàng" at bounding box center [639, 623] width 79 height 18
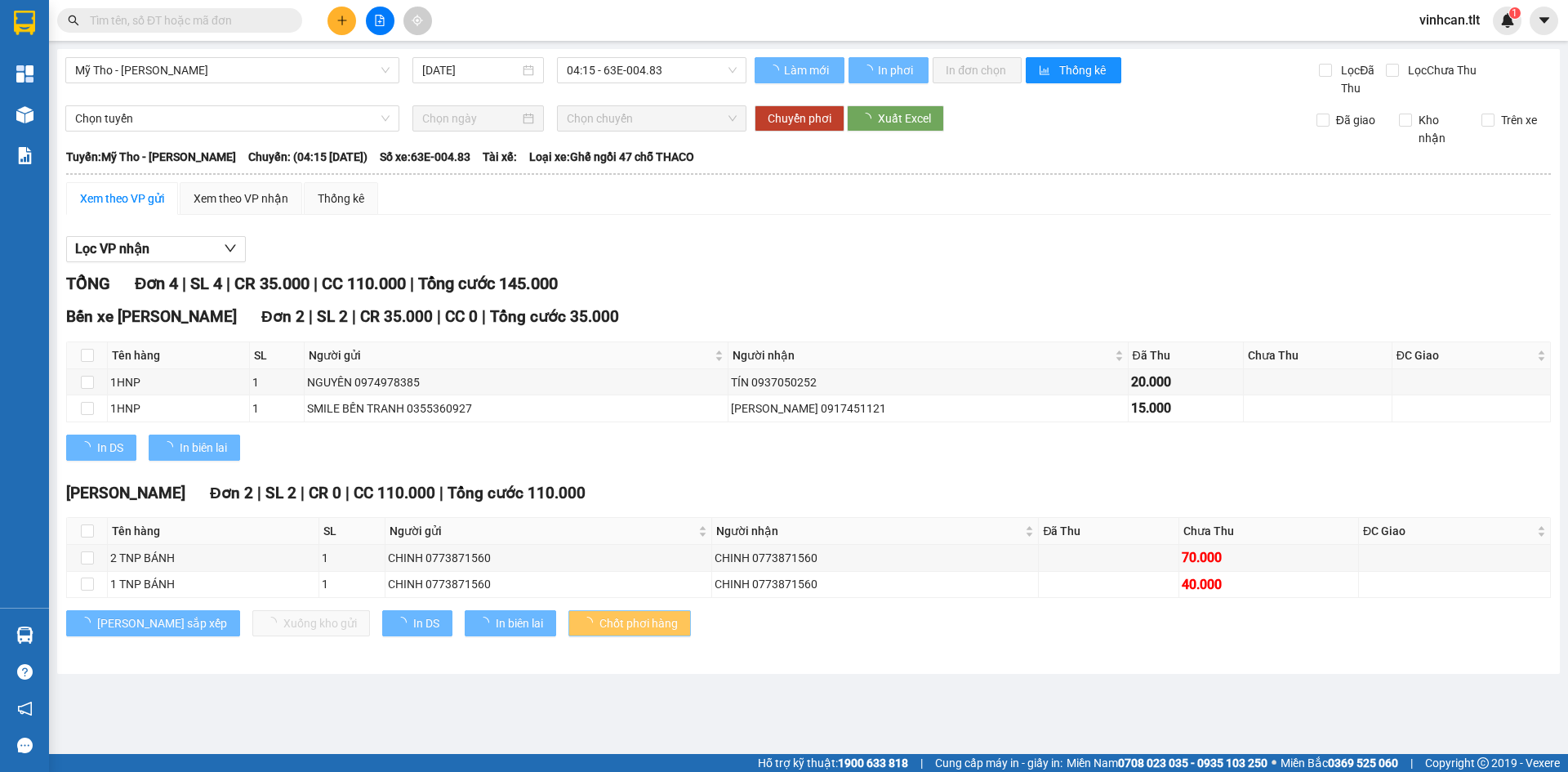
click at [600, 625] on span "Chốt phơi hàng" at bounding box center [639, 623] width 79 height 18
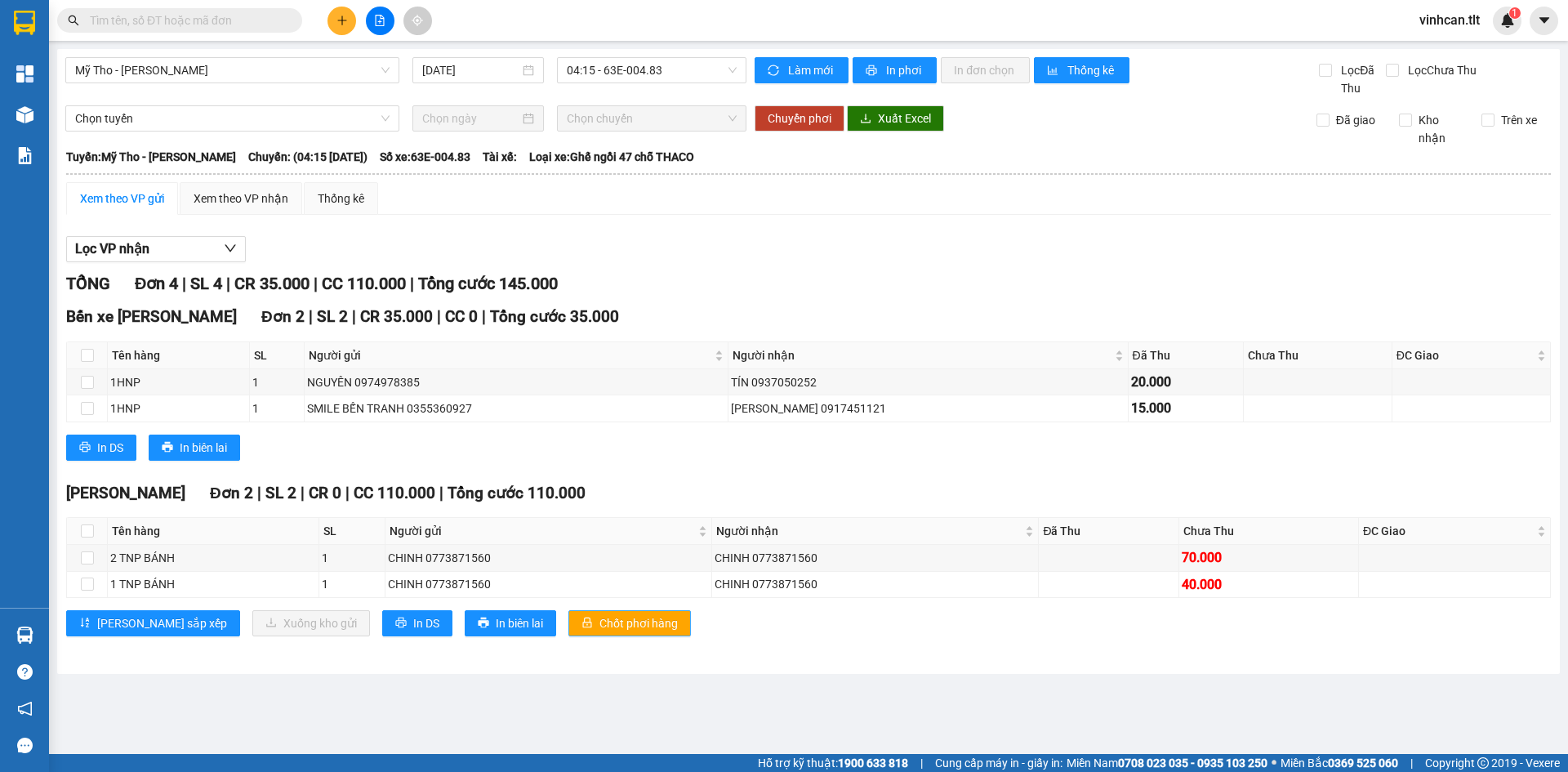
click at [600, 625] on span "Chốt phơi hàng" at bounding box center [639, 623] width 79 height 18
click at [611, 442] on div "In DS In biên lai" at bounding box center [808, 448] width 1485 height 26
